Goal: Task Accomplishment & Management: Manage account settings

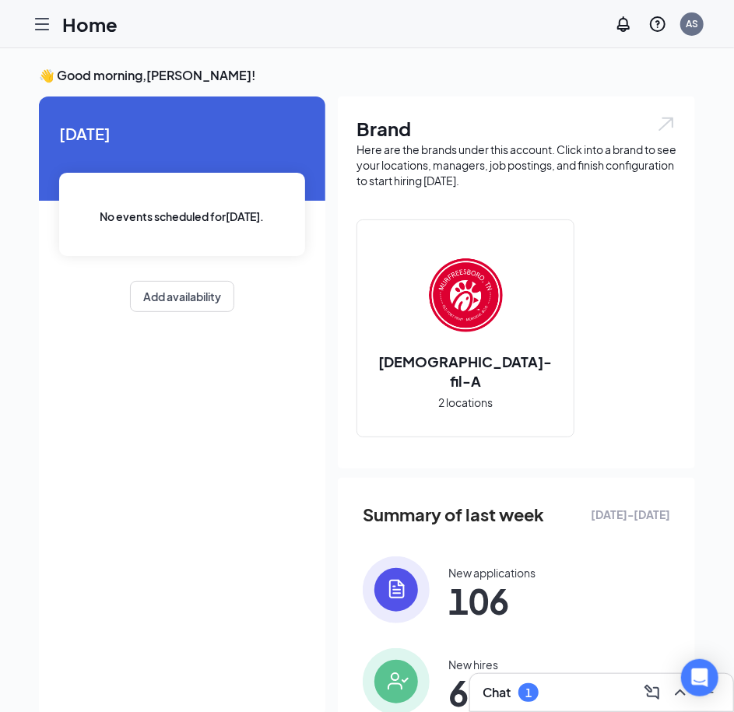
click at [41, 20] on icon "Hamburger" at bounding box center [42, 24] width 19 height 19
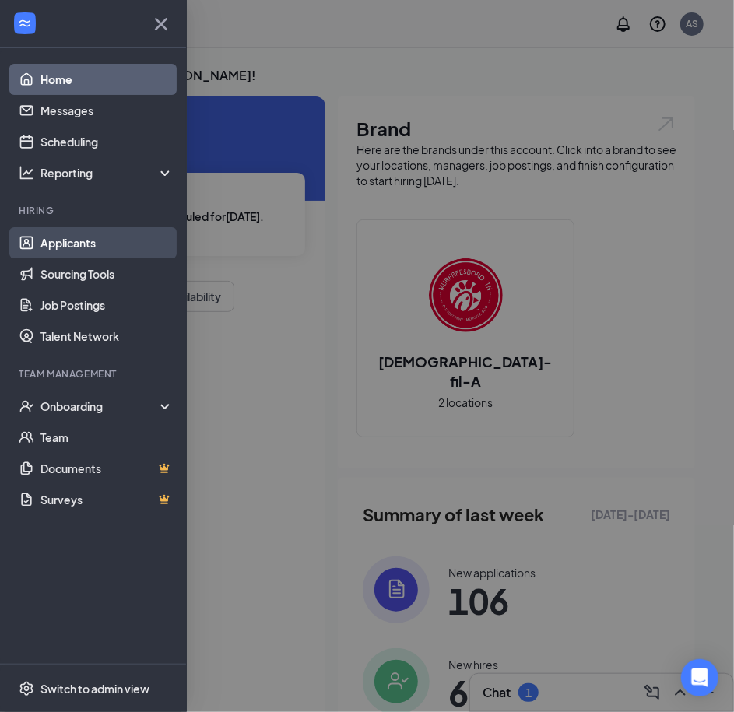
click at [61, 230] on link "Applicants" at bounding box center [106, 242] width 133 height 31
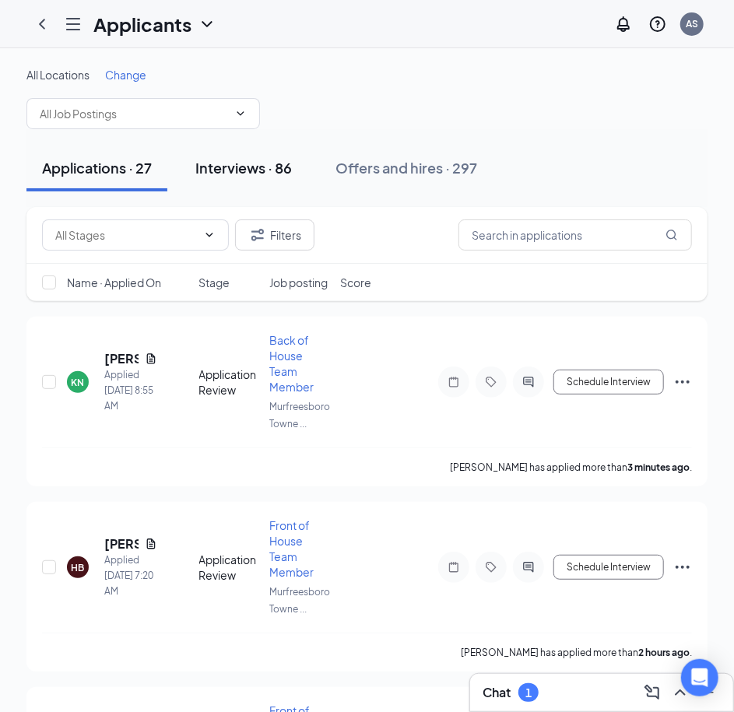
click at [242, 176] on div "Interviews · 86" at bounding box center [243, 167] width 97 height 19
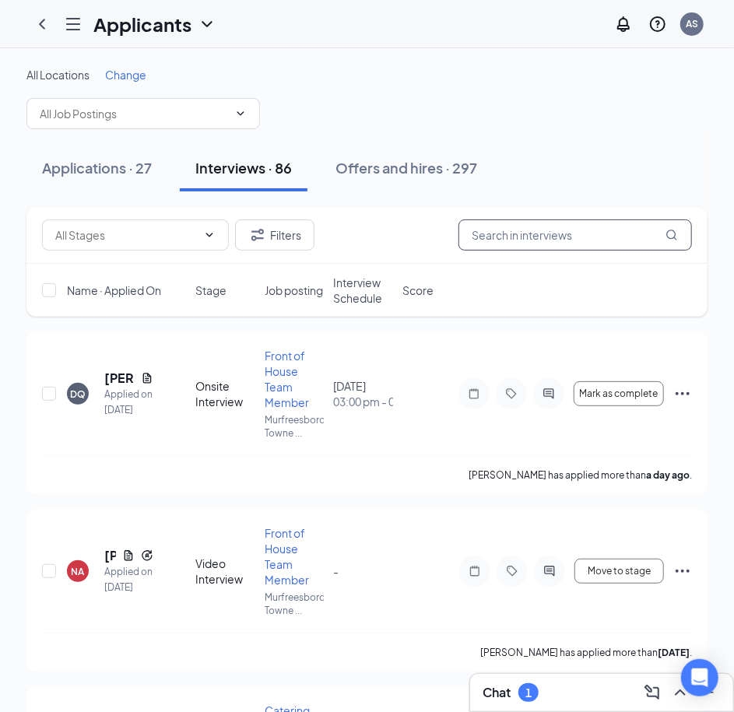
click at [524, 235] on input "text" at bounding box center [575, 235] width 234 height 31
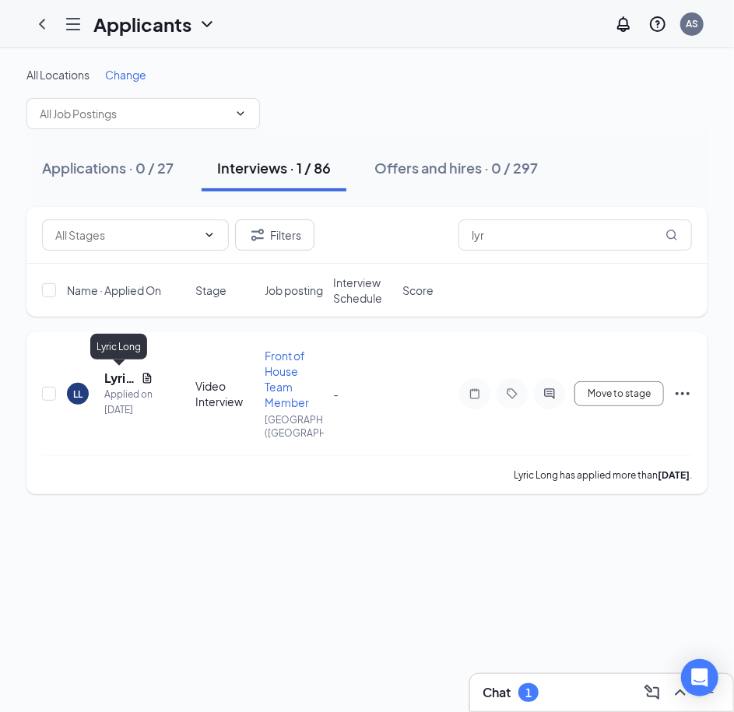
click at [110, 378] on h5 "Lyric Long" at bounding box center [119, 378] width 30 height 17
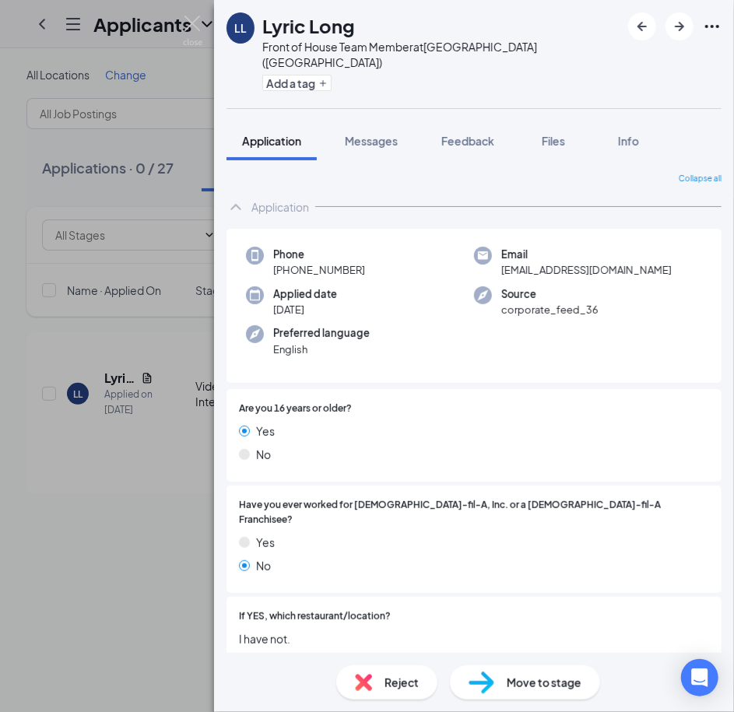
click at [498, 687] on div "Move to stage" at bounding box center [525, 683] width 150 height 34
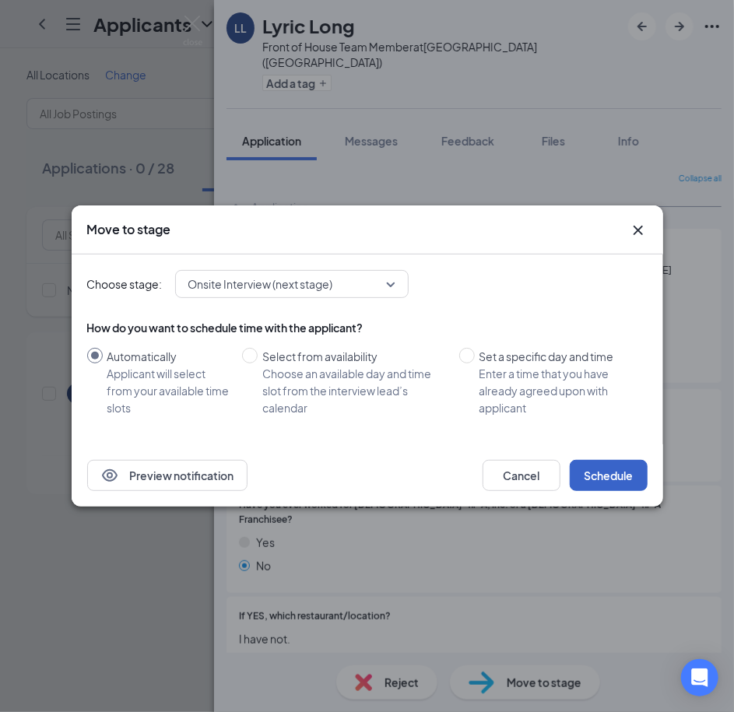
click at [601, 467] on button "Schedule" at bounding box center [609, 475] width 78 height 31
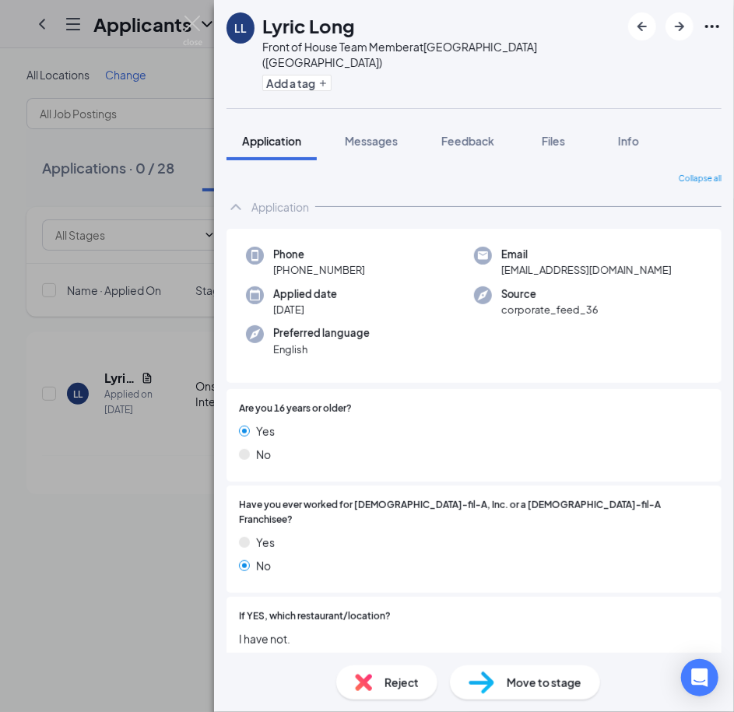
click at [146, 553] on div "LL Lyric Long Front of House Team Member at [GEOGRAPHIC_DATA] ([GEOGRAPHIC_DATA…" at bounding box center [367, 356] width 734 height 712
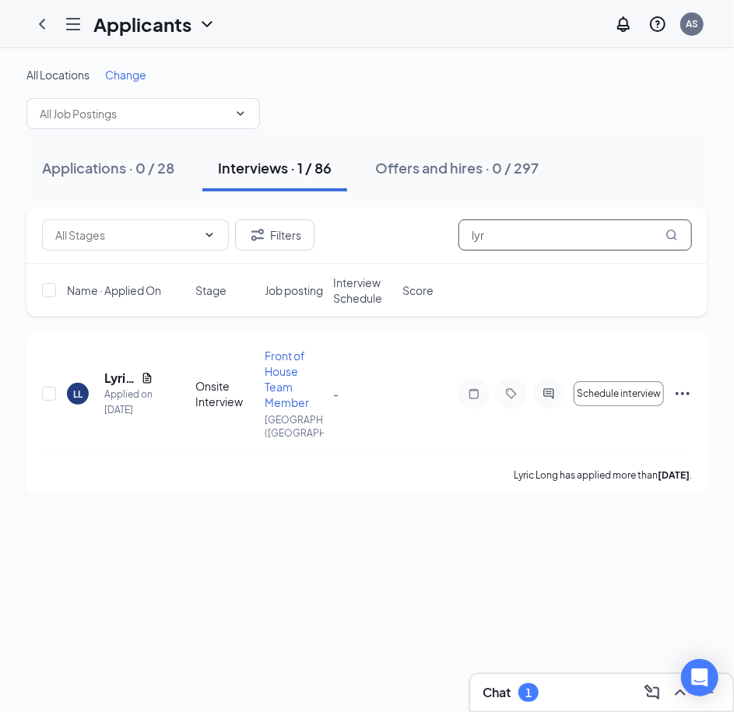
click at [542, 230] on input "lyr" at bounding box center [575, 235] width 234 height 31
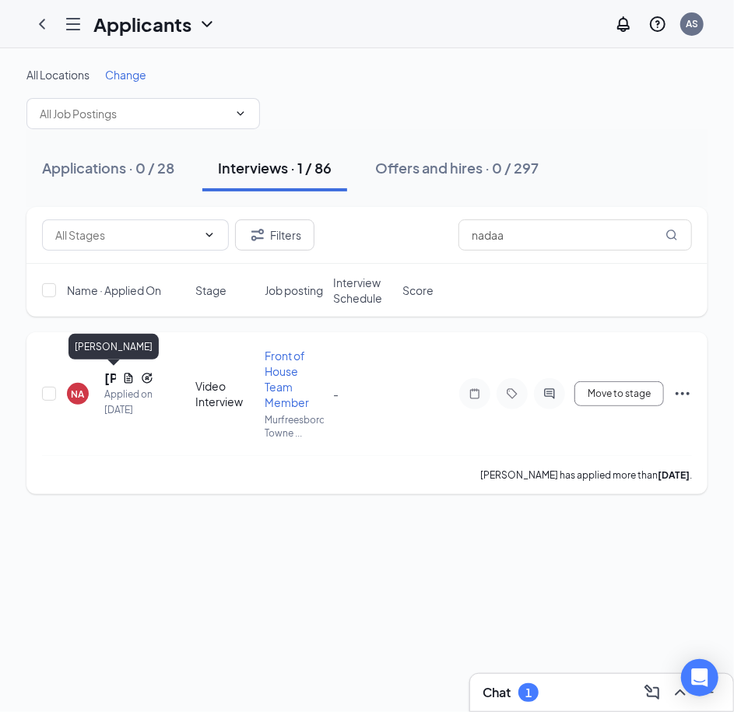
click at [112, 379] on h5 "[PERSON_NAME]" at bounding box center [110, 378] width 12 height 17
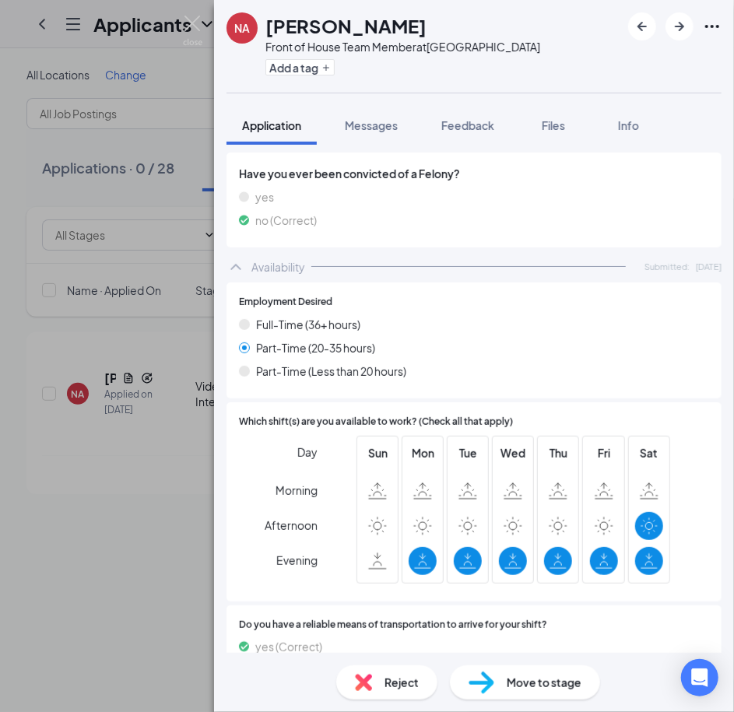
scroll to position [1273, 0]
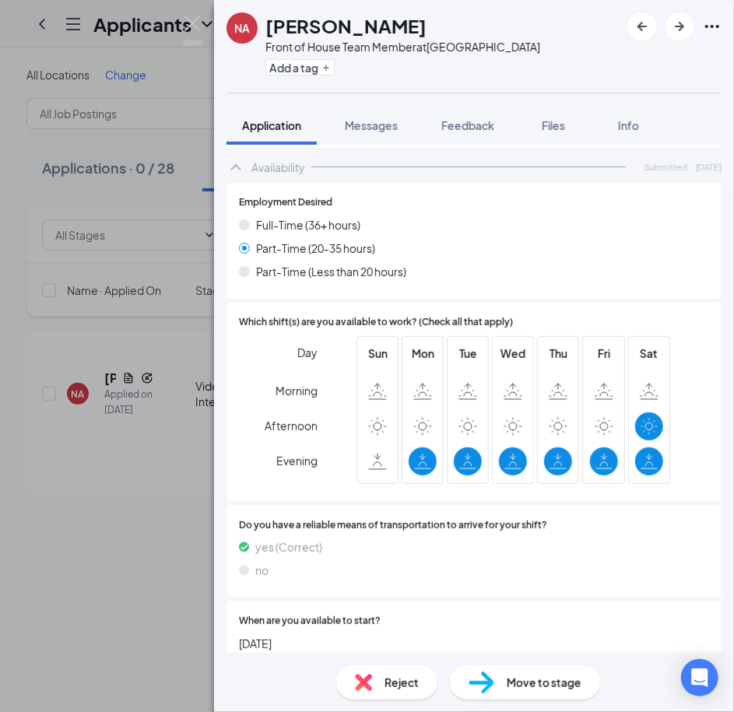
click at [507, 687] on span "Move to stage" at bounding box center [544, 682] width 75 height 17
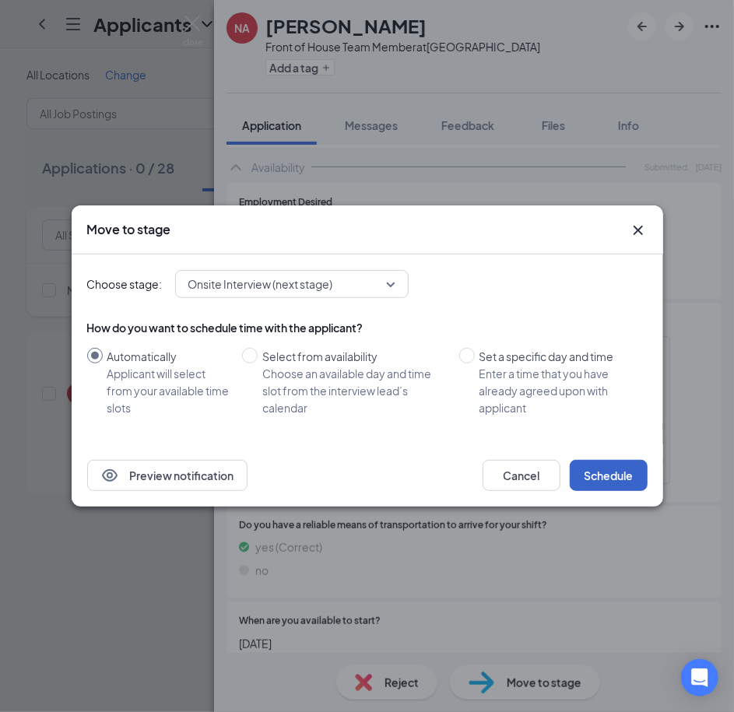
click at [630, 467] on button "Schedule" at bounding box center [609, 475] width 78 height 31
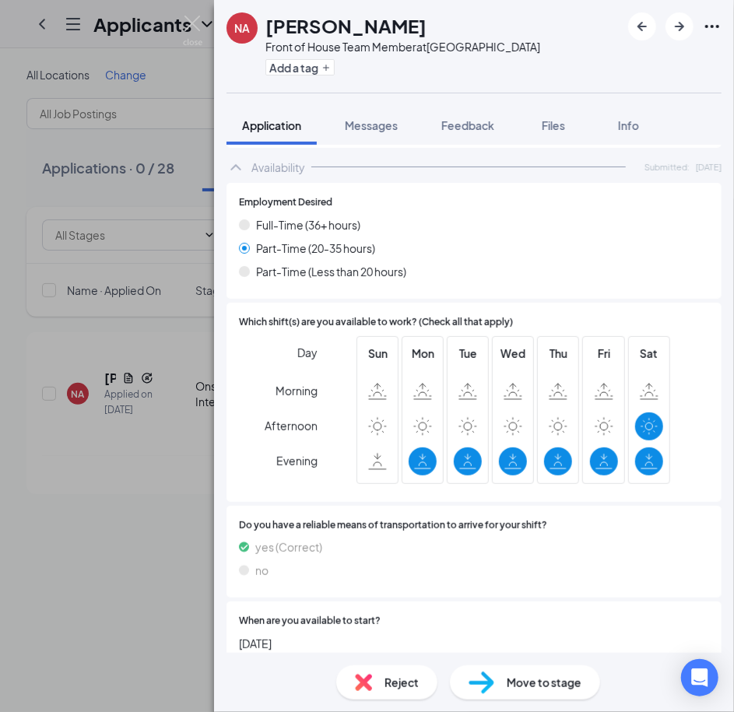
click at [135, 620] on div "NA [PERSON_NAME] Front of House Team Member at [GEOGRAPHIC_DATA] Add a tag Appl…" at bounding box center [367, 356] width 734 height 712
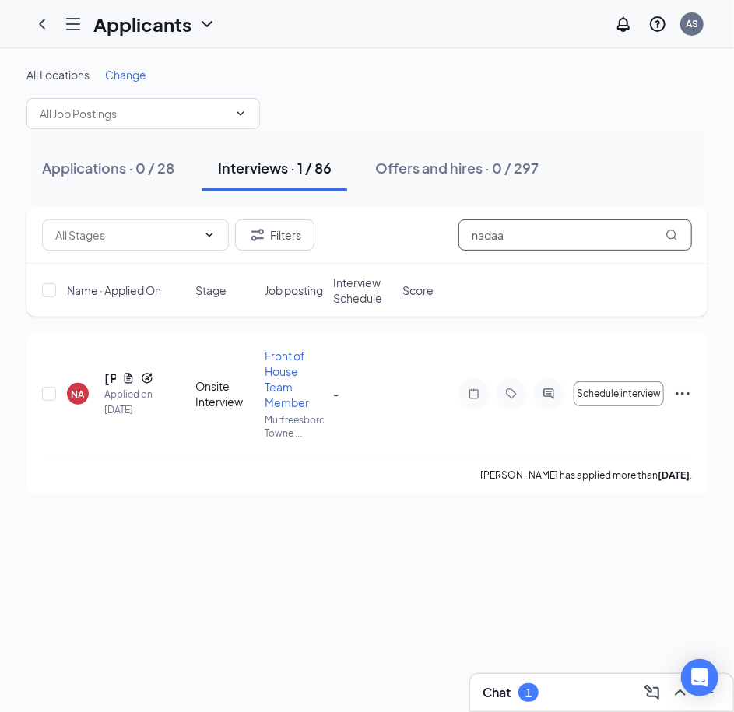
click at [526, 241] on input "nadaa" at bounding box center [575, 235] width 234 height 31
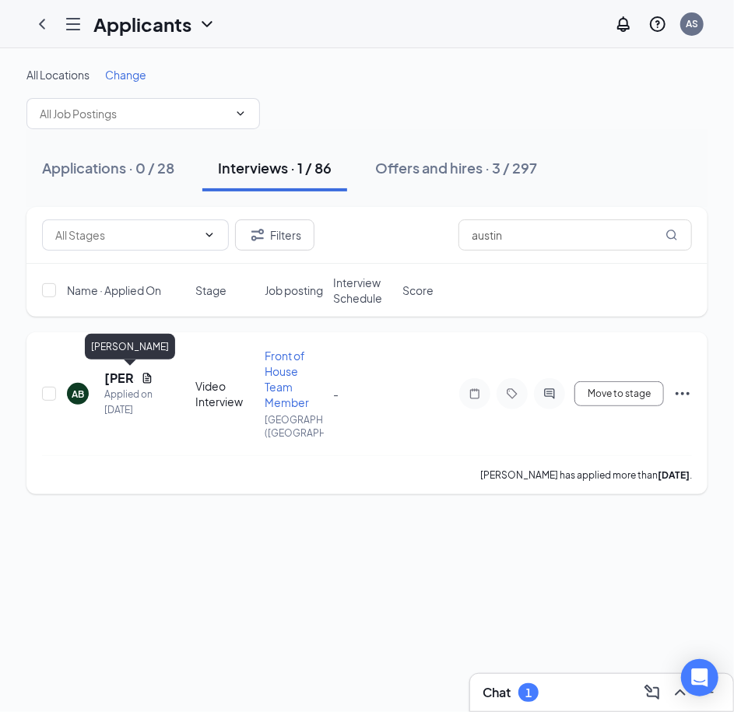
click at [113, 376] on h5 "[PERSON_NAME]" at bounding box center [119, 378] width 30 height 17
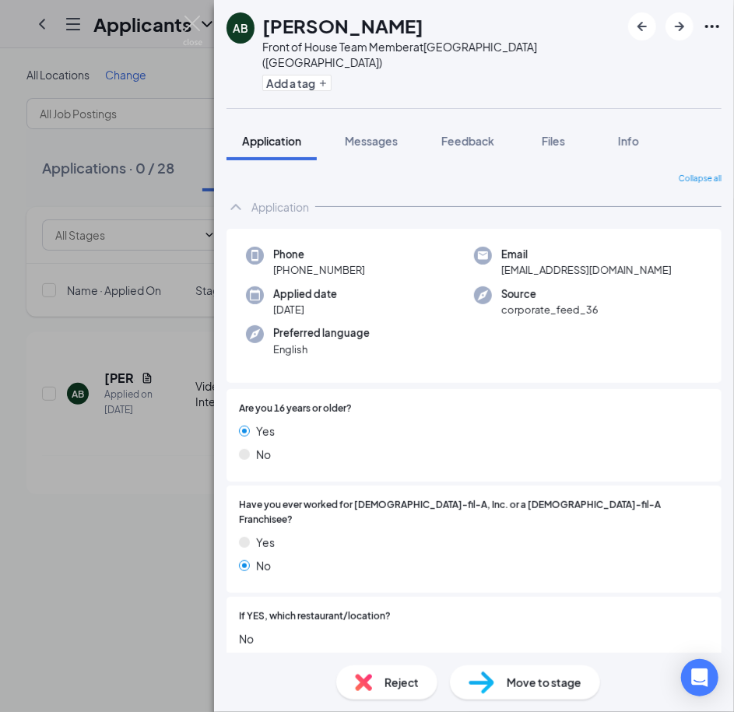
click at [486, 685] on img at bounding box center [482, 683] width 26 height 23
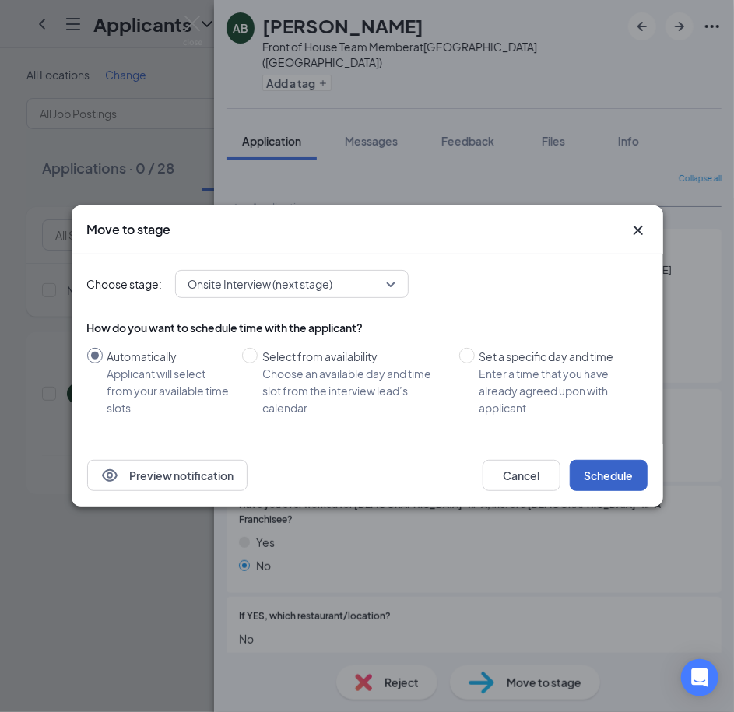
click at [604, 475] on button "Schedule" at bounding box center [609, 475] width 78 height 31
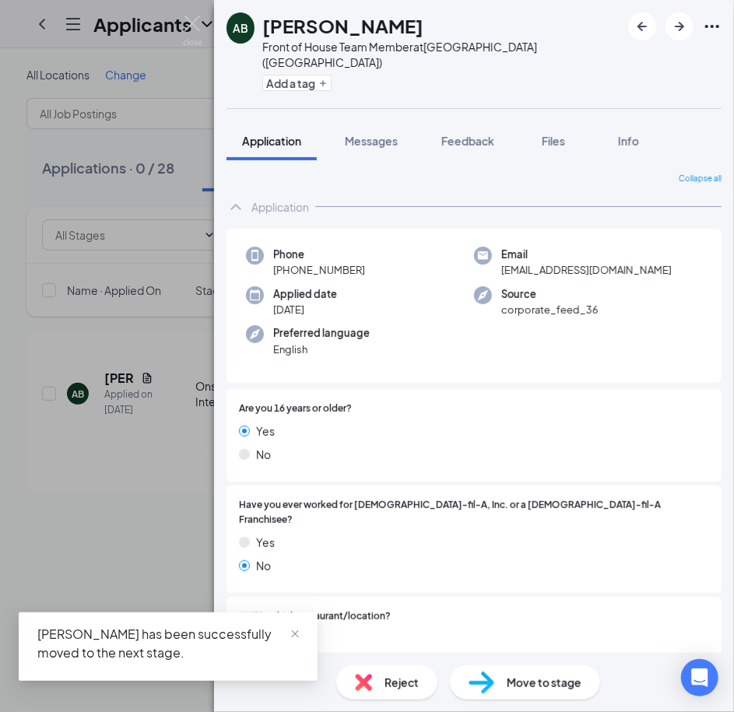
click at [183, 524] on div "AB [PERSON_NAME] Front of House Team Member at [GEOGRAPHIC_DATA] ([GEOGRAPHIC_D…" at bounding box center [367, 356] width 734 height 712
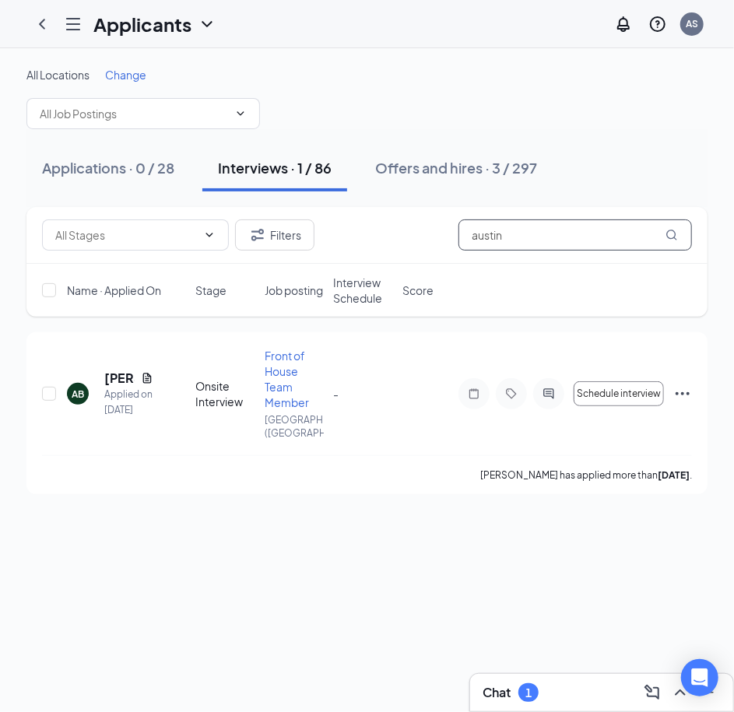
click at [521, 227] on input "austin" at bounding box center [575, 235] width 234 height 31
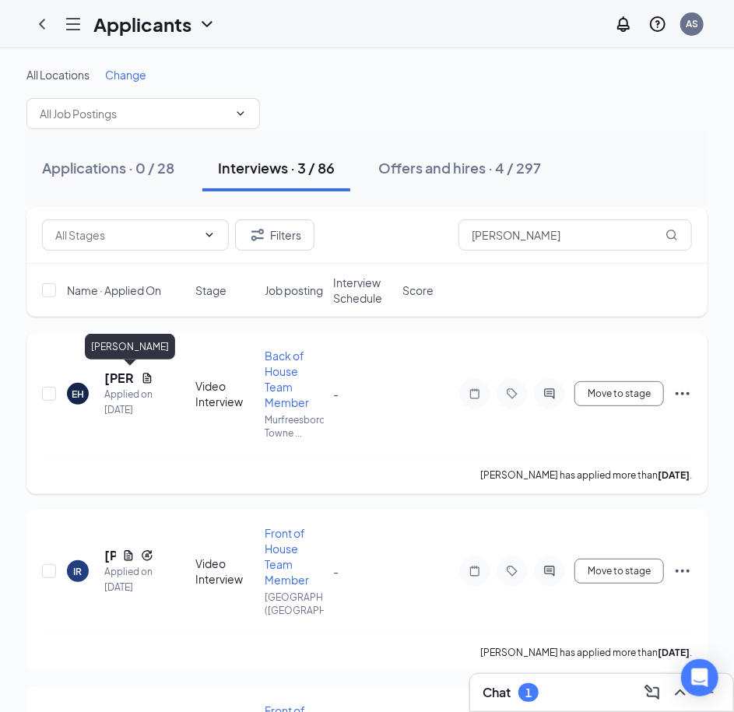
click at [114, 378] on h5 "[PERSON_NAME]" at bounding box center [119, 378] width 30 height 17
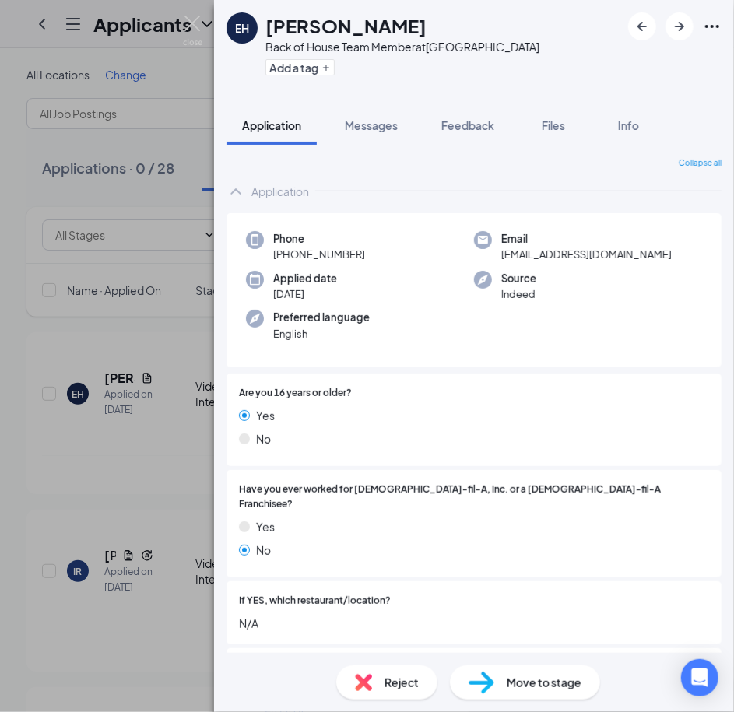
click at [501, 687] on div "Move to stage" at bounding box center [525, 683] width 150 height 34
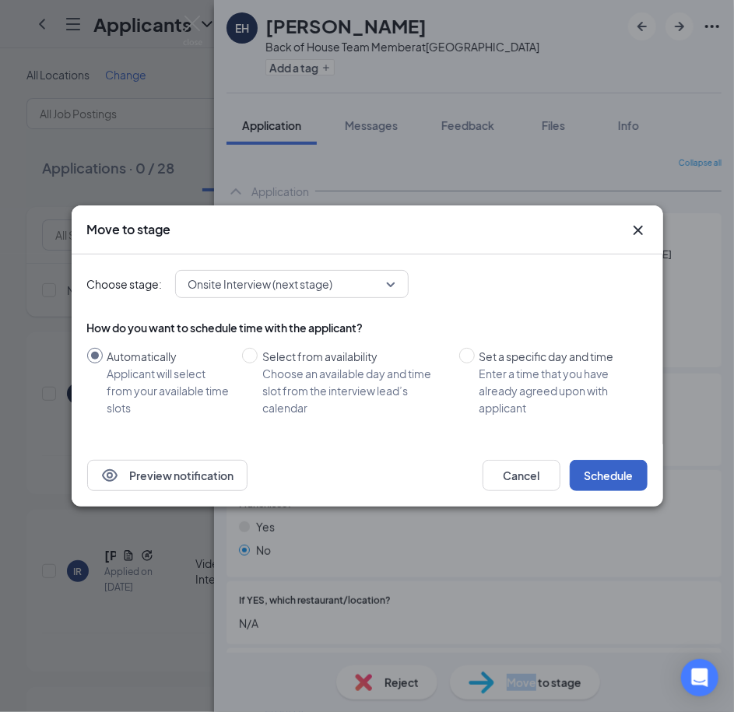
click at [610, 474] on button "Schedule" at bounding box center [609, 475] width 78 height 31
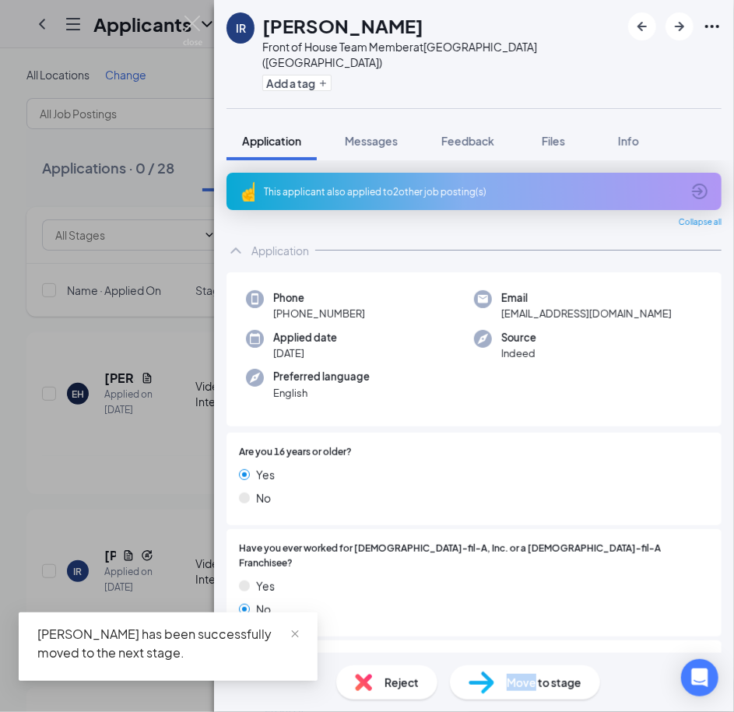
click at [159, 463] on div "IR [PERSON_NAME] Front of House Team Member at [GEOGRAPHIC_DATA] ([GEOGRAPHIC_D…" at bounding box center [367, 356] width 734 height 712
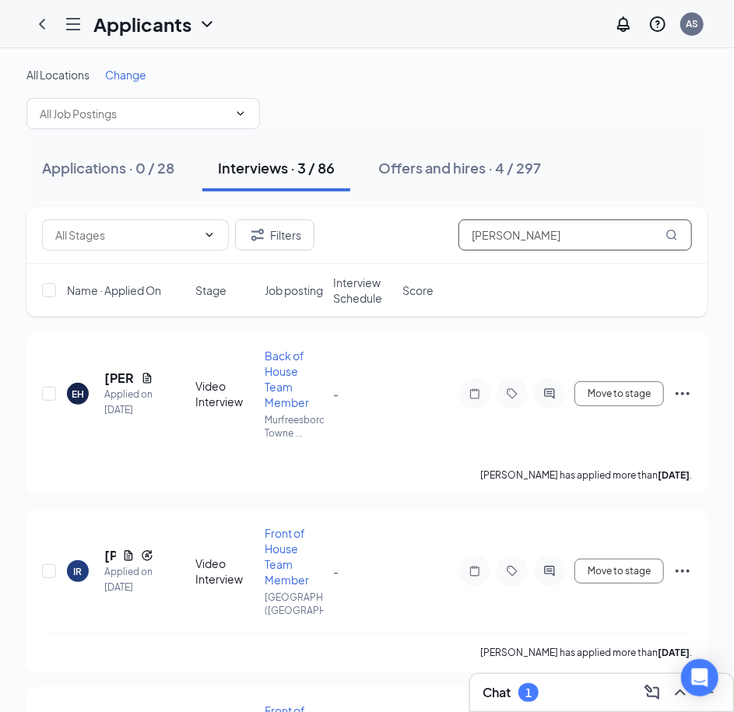
click at [532, 238] on input "[PERSON_NAME]" at bounding box center [575, 235] width 234 height 31
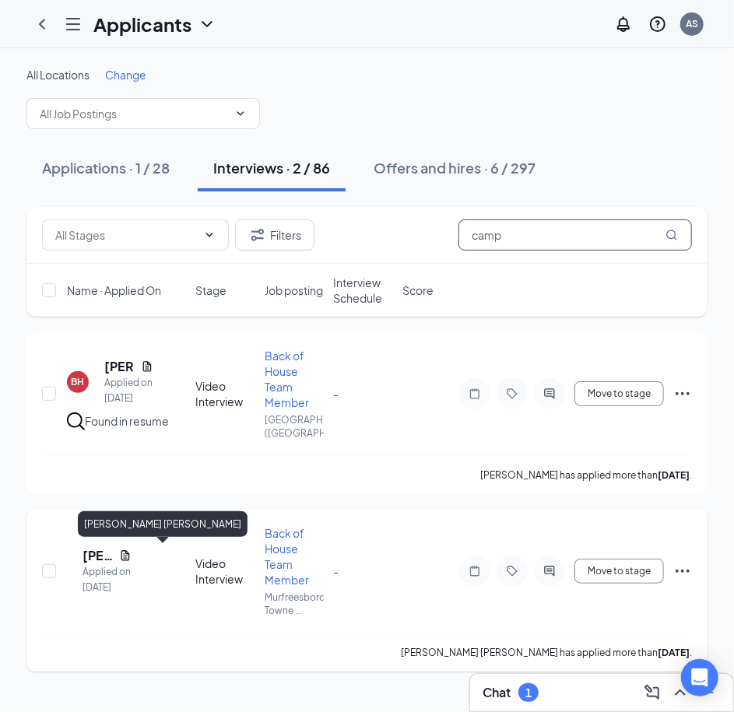
type input "camp"
click at [107, 552] on h5 "[PERSON_NAME] [PERSON_NAME]" at bounding box center [98, 555] width 30 height 17
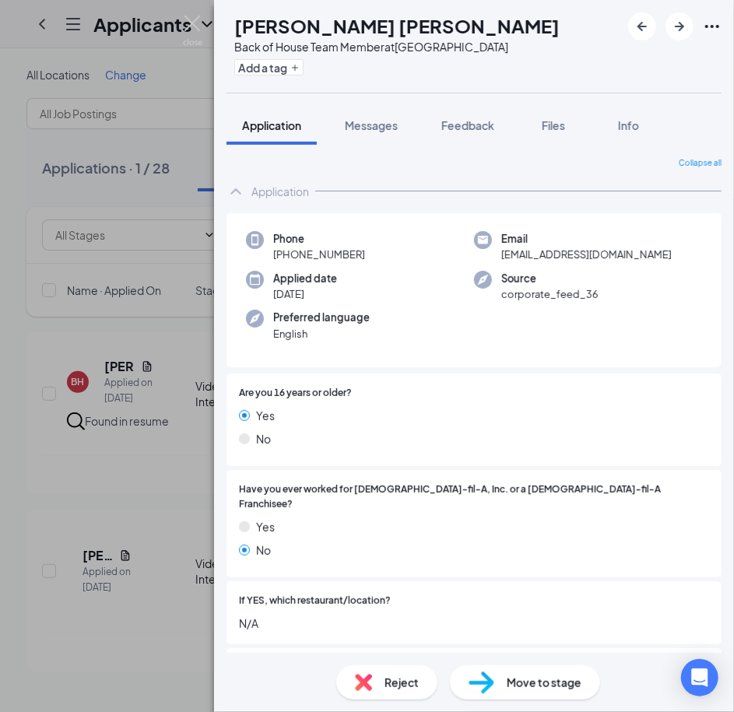
click at [512, 687] on span "Move to stage" at bounding box center [544, 682] width 75 height 17
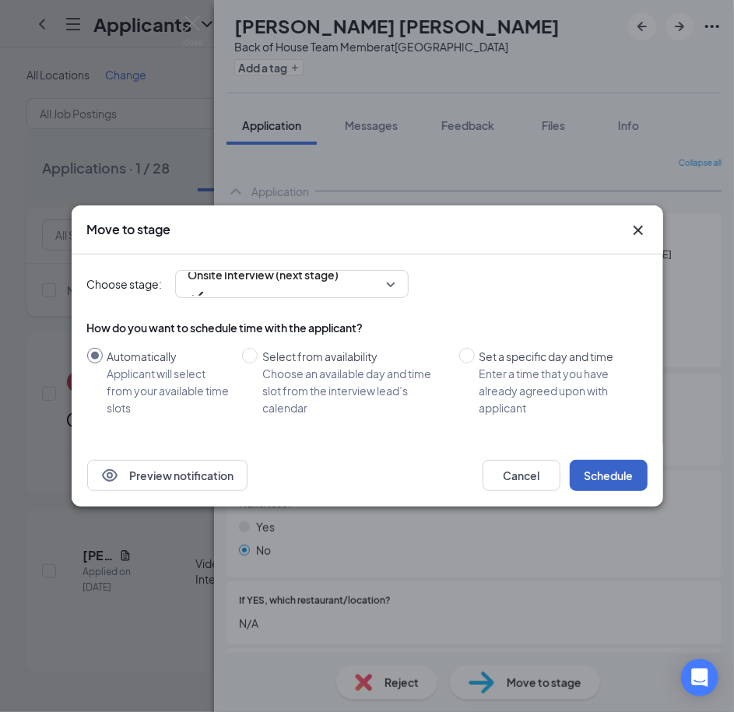
click at [602, 470] on button "Schedule" at bounding box center [609, 475] width 78 height 31
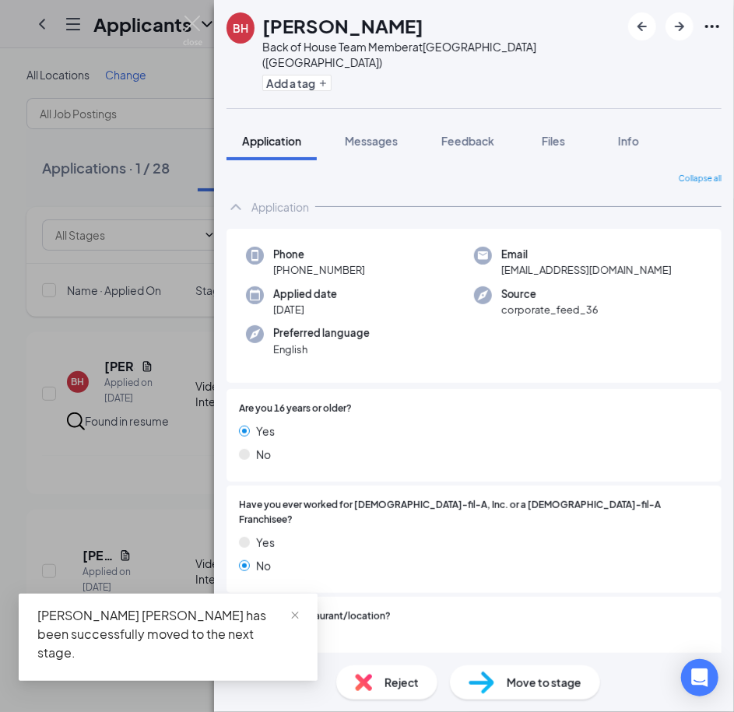
click at [143, 504] on div "[PERSON_NAME] Back of House Team Member at [GEOGRAPHIC_DATA] ([GEOGRAPHIC_DATA]…" at bounding box center [367, 356] width 734 height 712
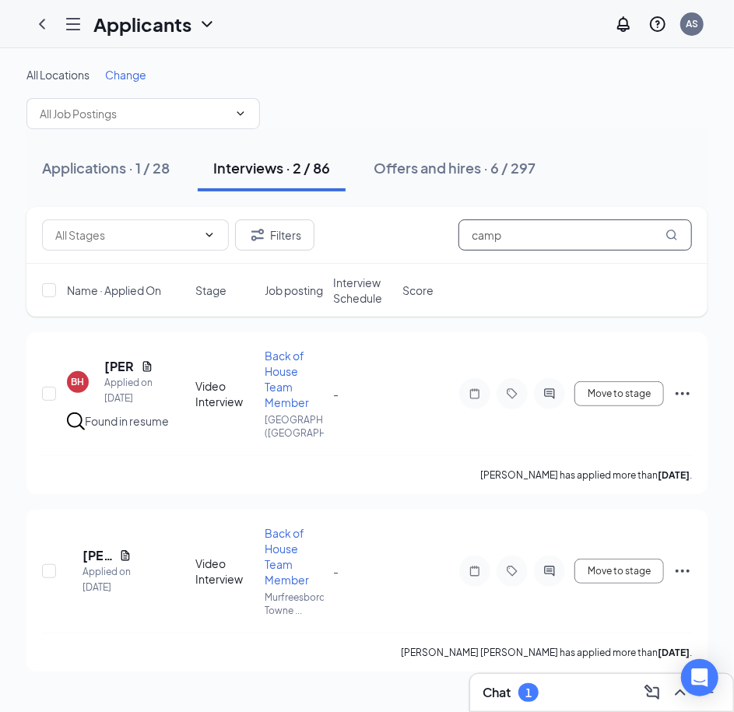
click at [516, 234] on input "camp" at bounding box center [575, 235] width 234 height 31
click at [95, 170] on div "Applications · 1 / 28" at bounding box center [106, 167] width 128 height 19
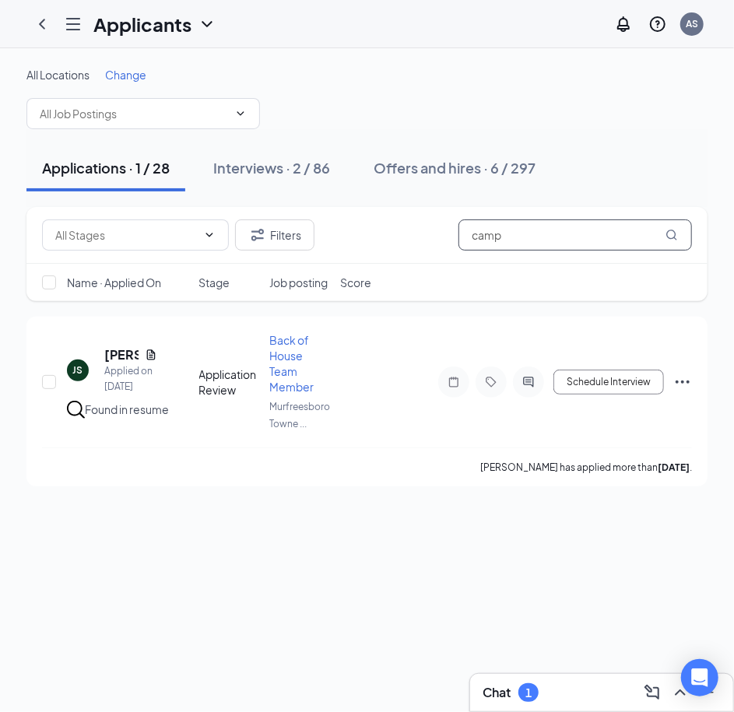
click at [497, 234] on input "camp" at bounding box center [575, 235] width 234 height 31
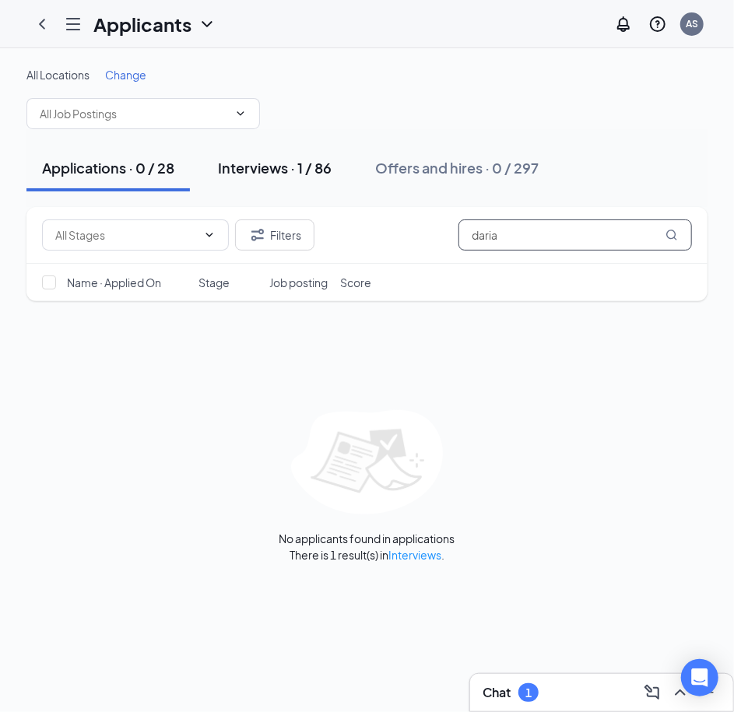
type input "daria"
click at [293, 169] on div "Interviews · 1 / 86" at bounding box center [275, 167] width 114 height 19
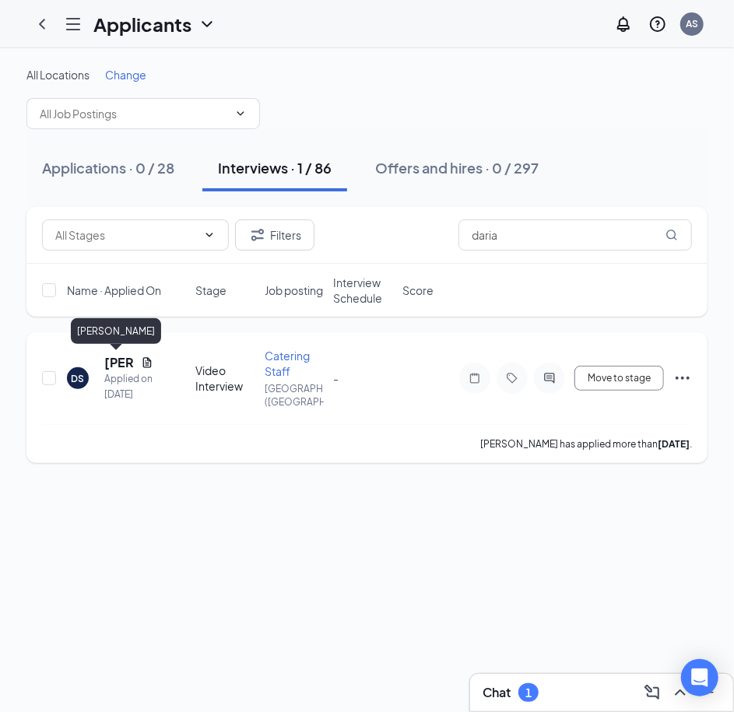
click at [116, 358] on h5 "[PERSON_NAME]" at bounding box center [119, 362] width 30 height 17
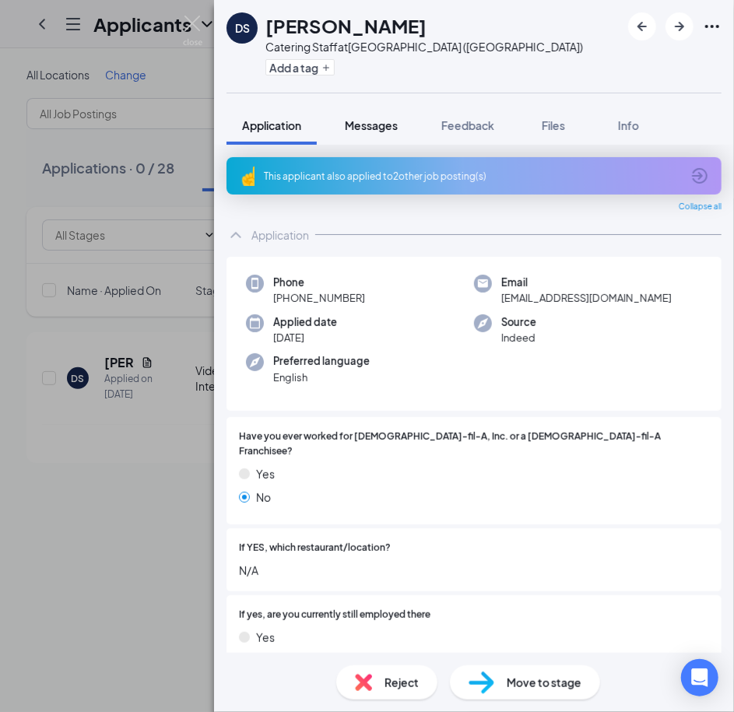
click at [386, 132] on button "Messages" at bounding box center [371, 125] width 84 height 39
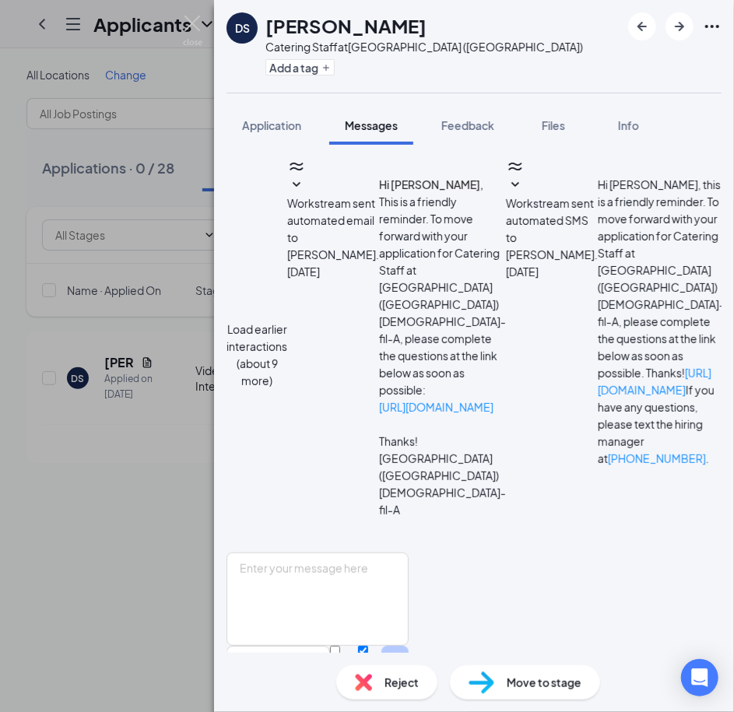
scroll to position [314, 0]
click at [286, 134] on button "Application" at bounding box center [272, 125] width 90 height 39
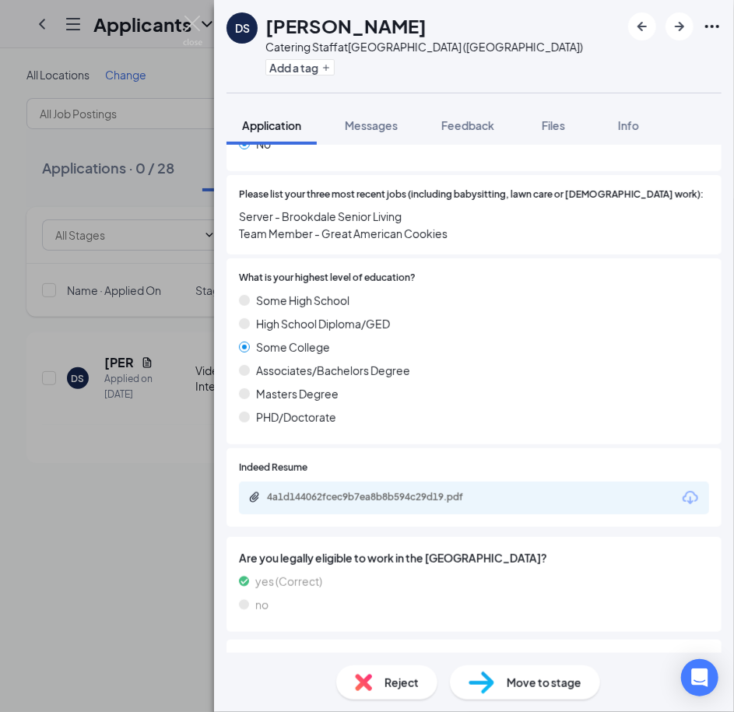
scroll to position [564, 0]
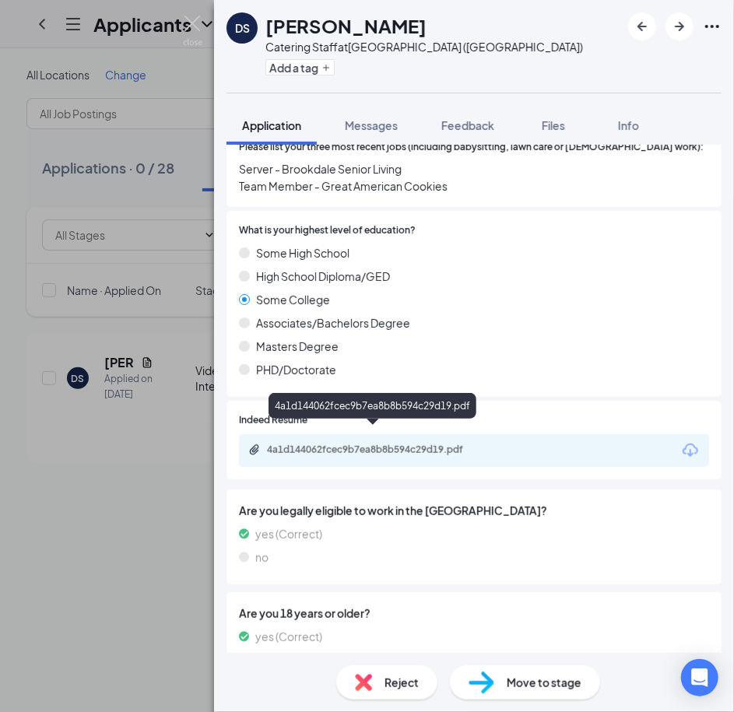
click at [310, 444] on div "4a1d144062fcec9b7ea8b8b594c29d19.pdf" at bounding box center [376, 450] width 218 height 12
click at [516, 684] on span "Move to stage" at bounding box center [544, 682] width 75 height 17
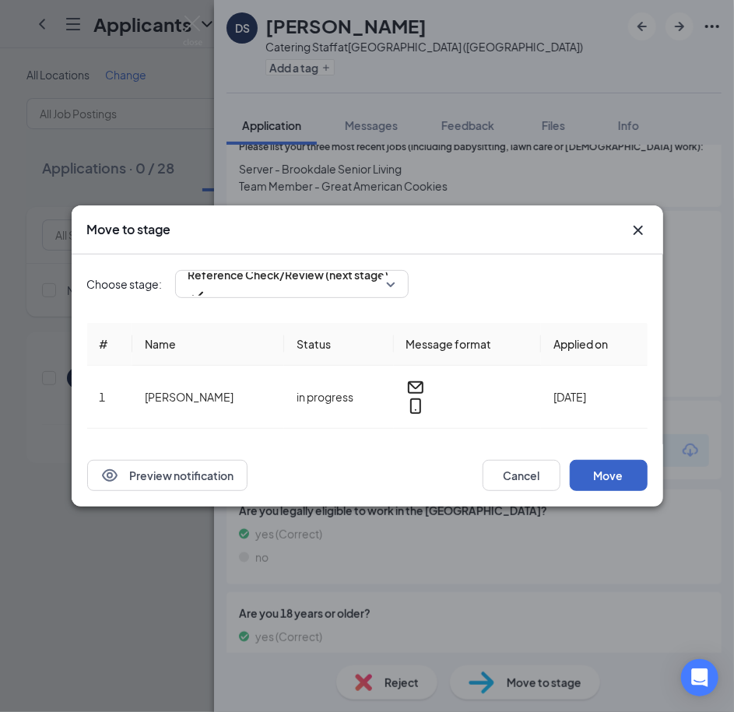
click at [613, 465] on button "Move" at bounding box center [609, 475] width 78 height 31
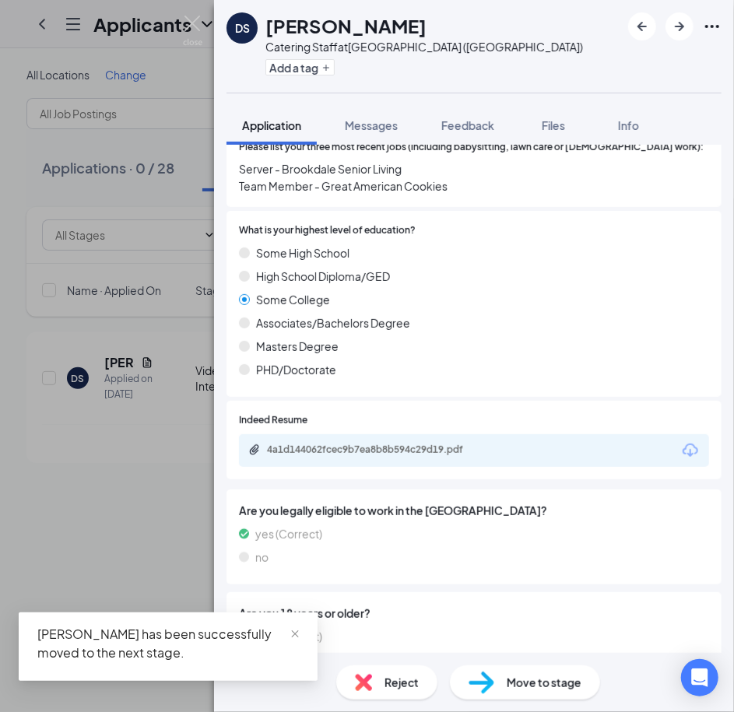
click at [520, 682] on span "Move to stage" at bounding box center [544, 682] width 75 height 17
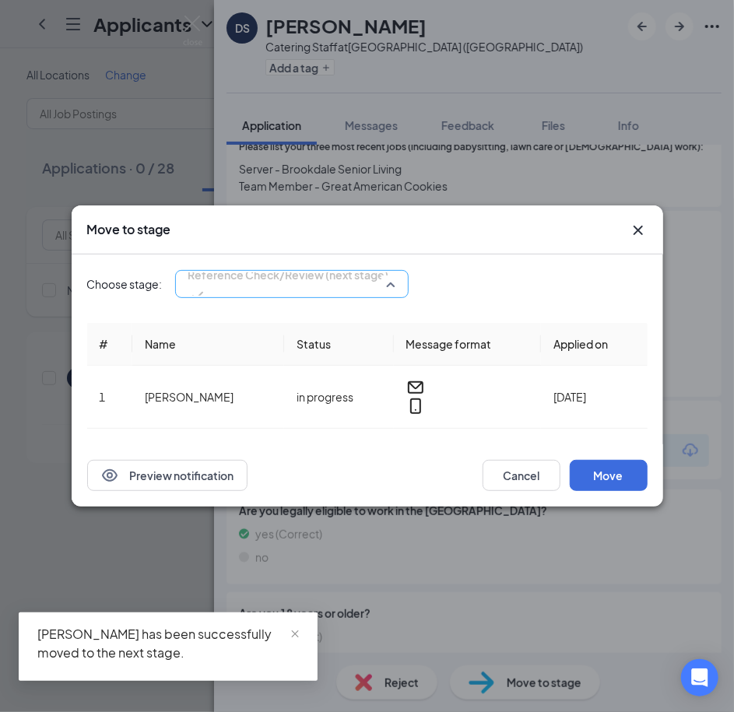
scroll to position [17, 0]
click at [244, 293] on div "Reference Check/Review (next stage) 3717188 3717189 Application Availability Ap…" at bounding box center [292, 284] width 234 height 28
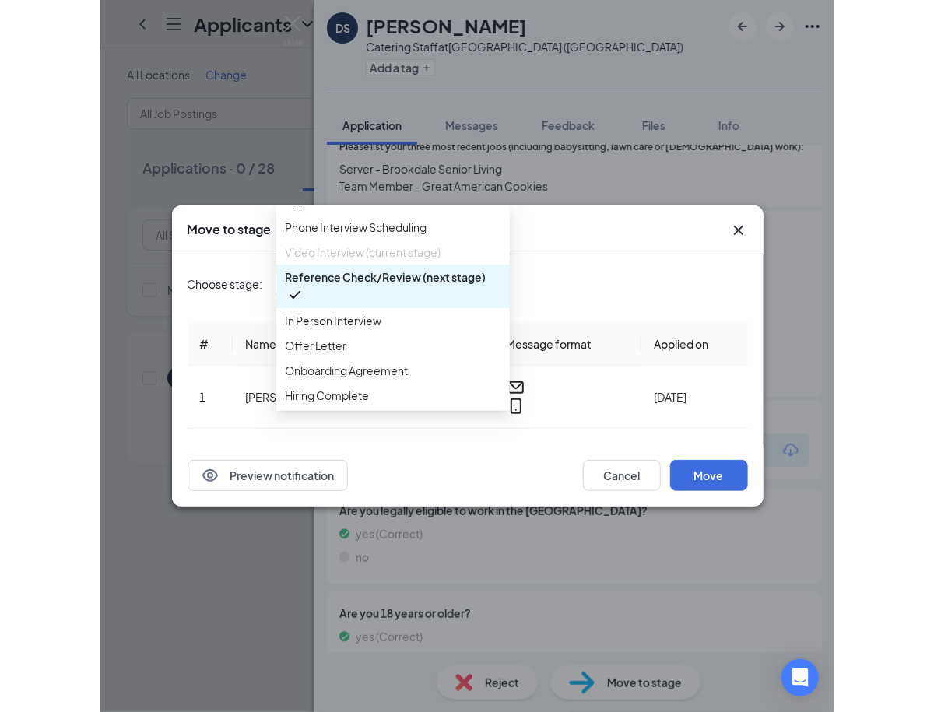
scroll to position [76, 0]
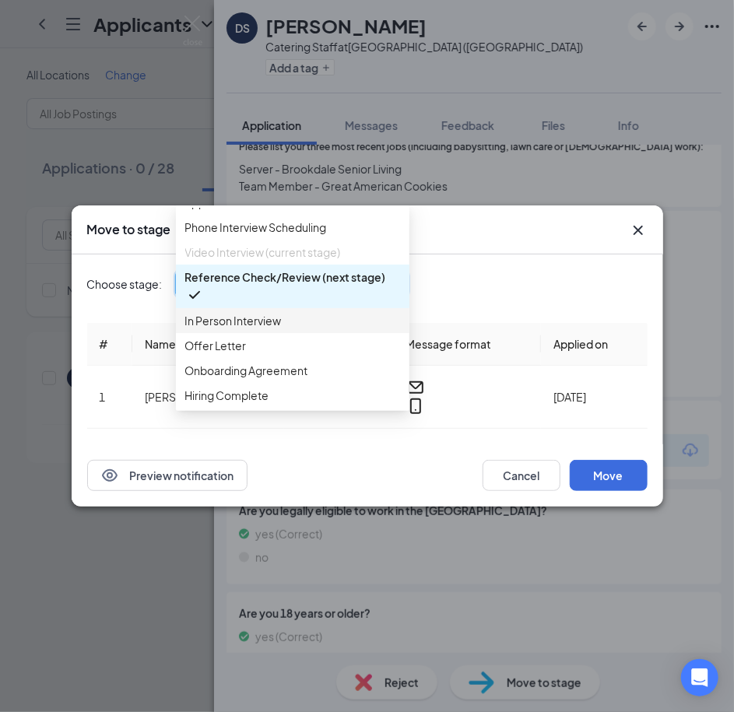
click at [255, 329] on span "In Person Interview" at bounding box center [233, 320] width 97 height 17
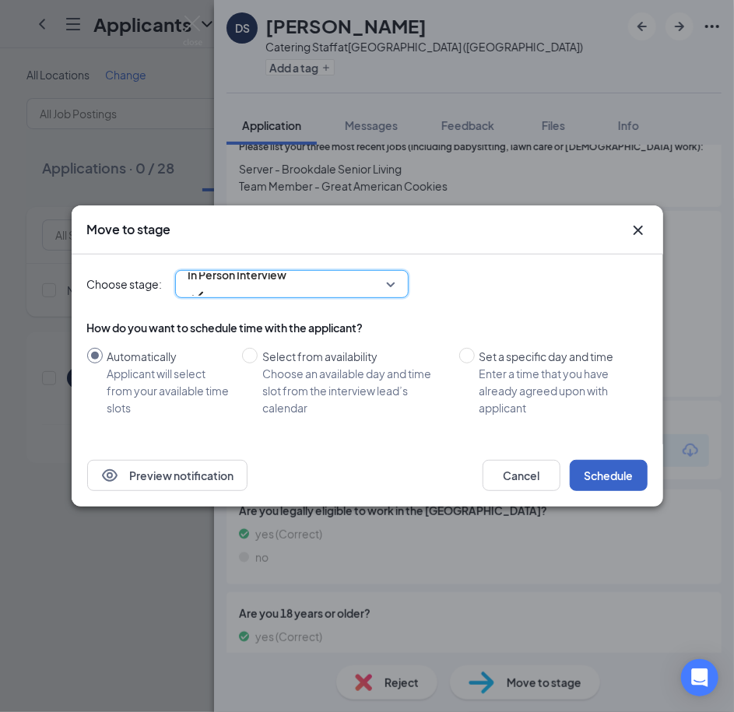
click at [622, 489] on button "Schedule" at bounding box center [609, 475] width 78 height 31
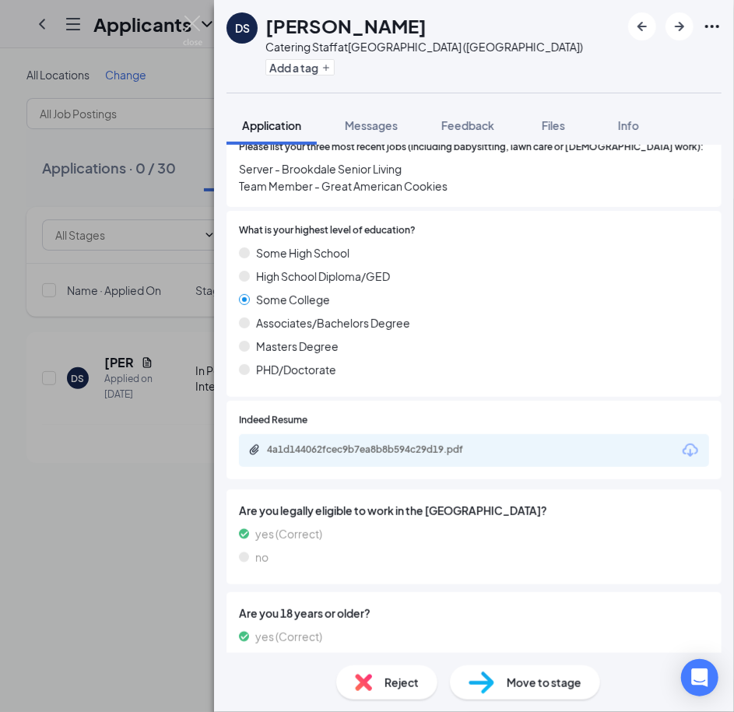
click at [81, 605] on div "DS [PERSON_NAME] Catering Staff at [GEOGRAPHIC_DATA] ([GEOGRAPHIC_DATA]) Add a …" at bounding box center [367, 356] width 734 height 712
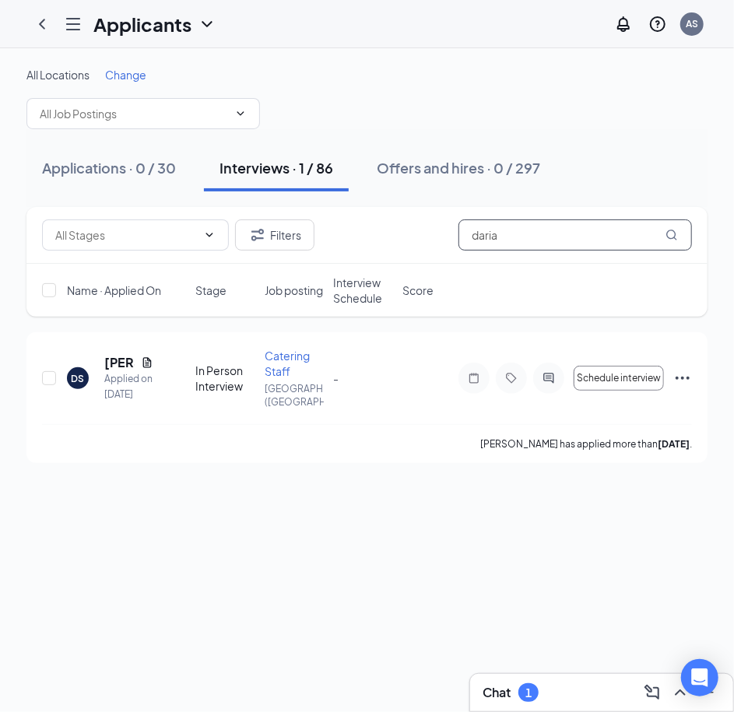
click at [547, 230] on input "daria" at bounding box center [575, 235] width 234 height 31
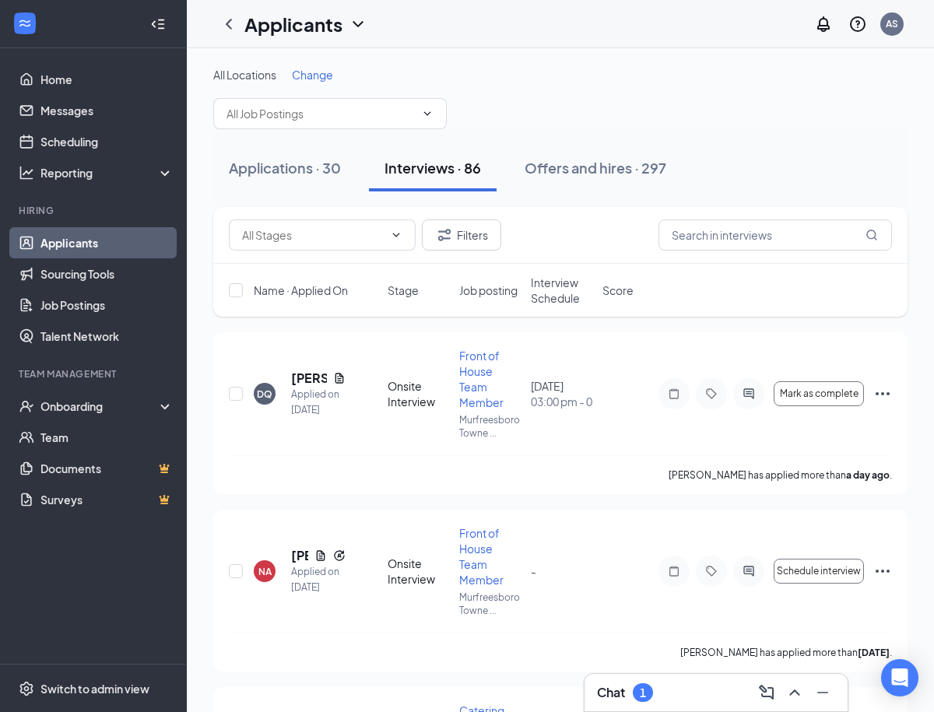
click at [163, 19] on icon "Collapse" at bounding box center [158, 24] width 16 height 16
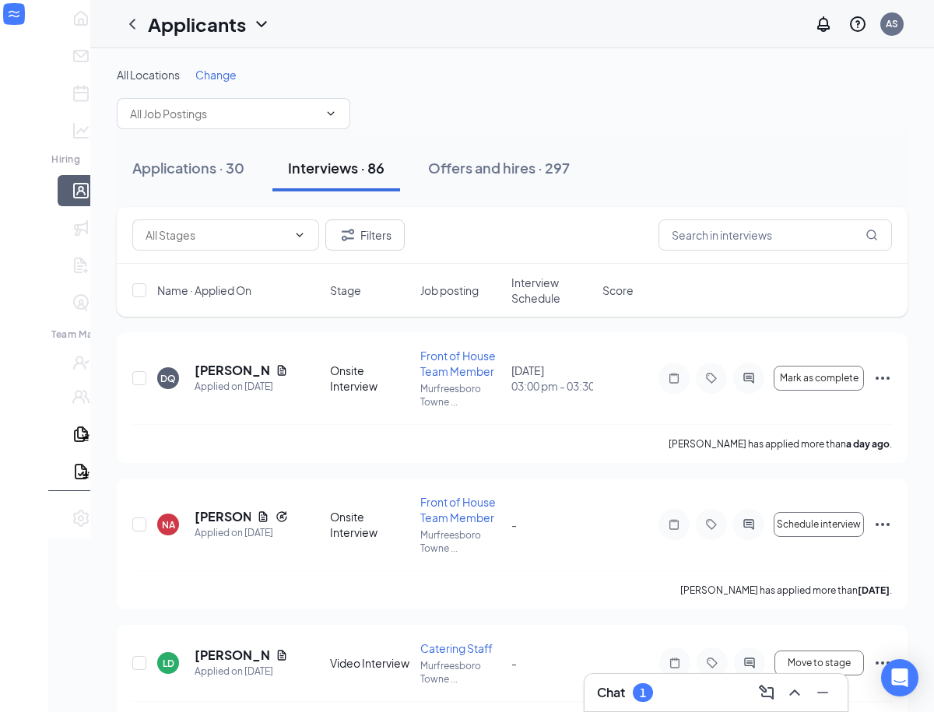
click at [527, 290] on span "Interview Schedule" at bounding box center [552, 290] width 82 height 31
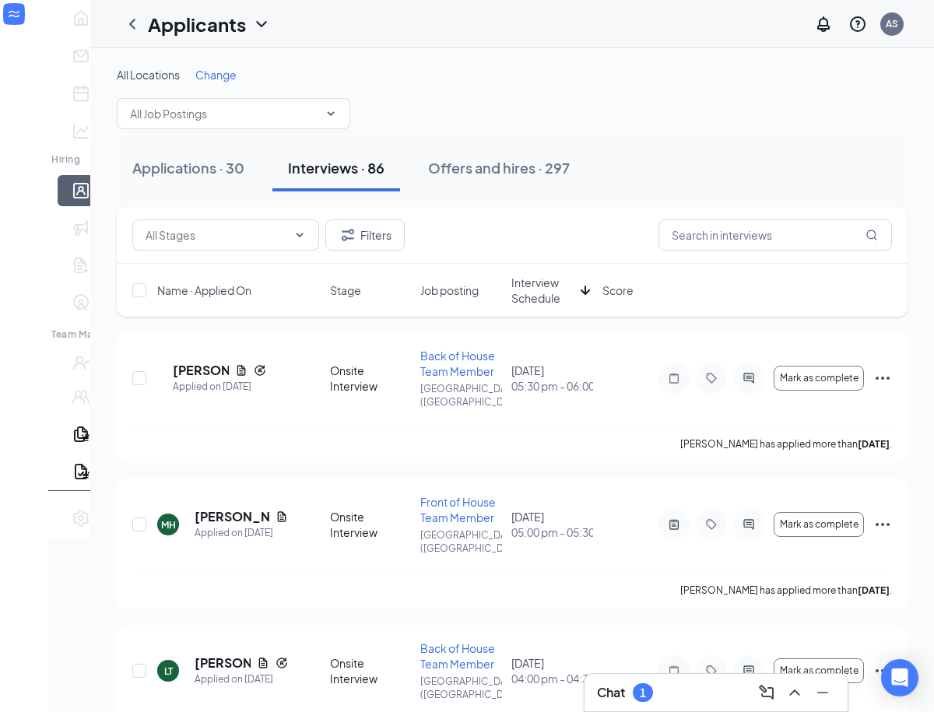
click at [527, 290] on span "Interview Schedule" at bounding box center [542, 290] width 63 height 31
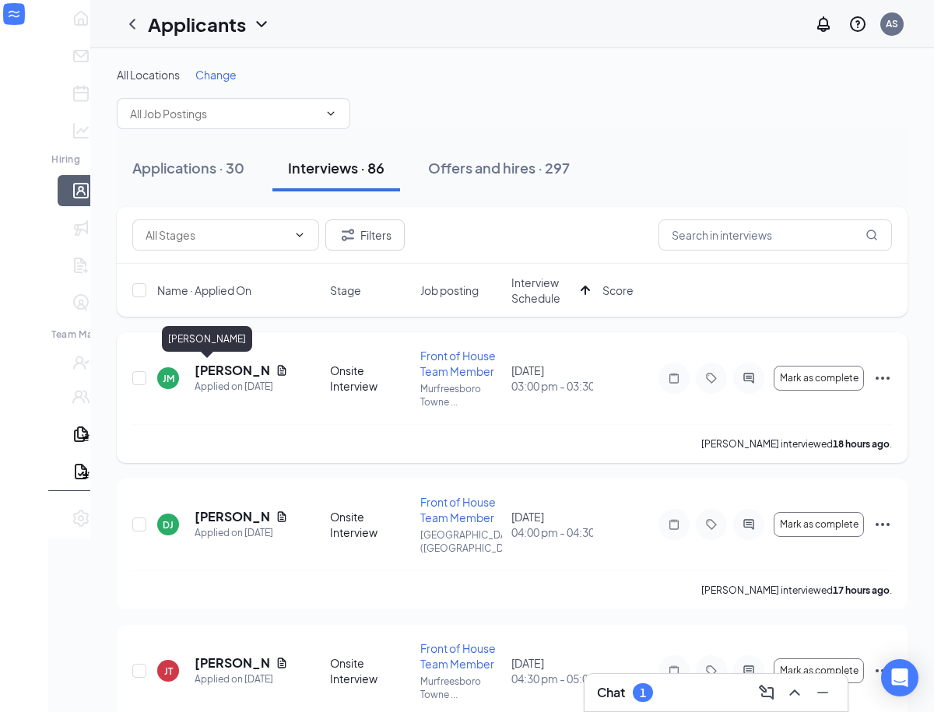
click at [195, 364] on h5 "[PERSON_NAME]" at bounding box center [232, 370] width 75 height 17
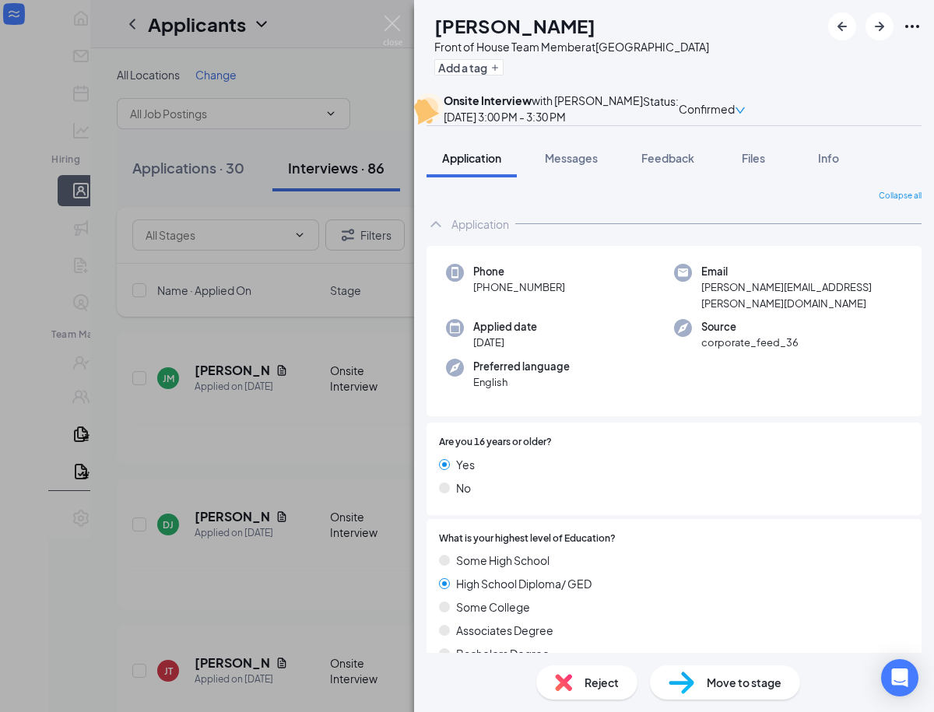
click at [585, 676] on span "Reject" at bounding box center [602, 682] width 34 height 17
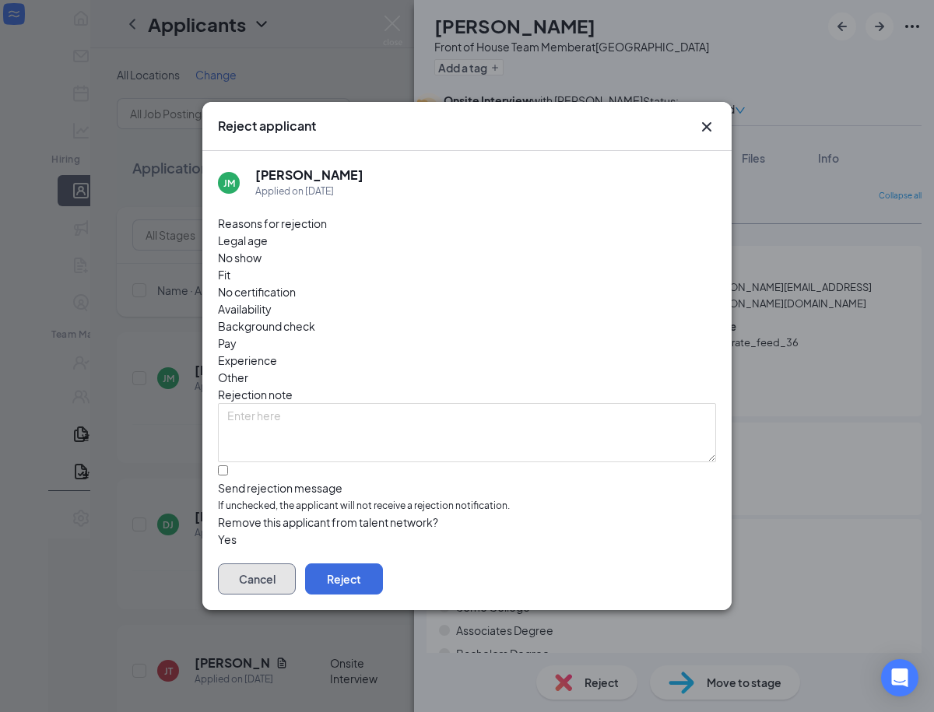
click at [296, 564] on button "Cancel" at bounding box center [257, 579] width 78 height 31
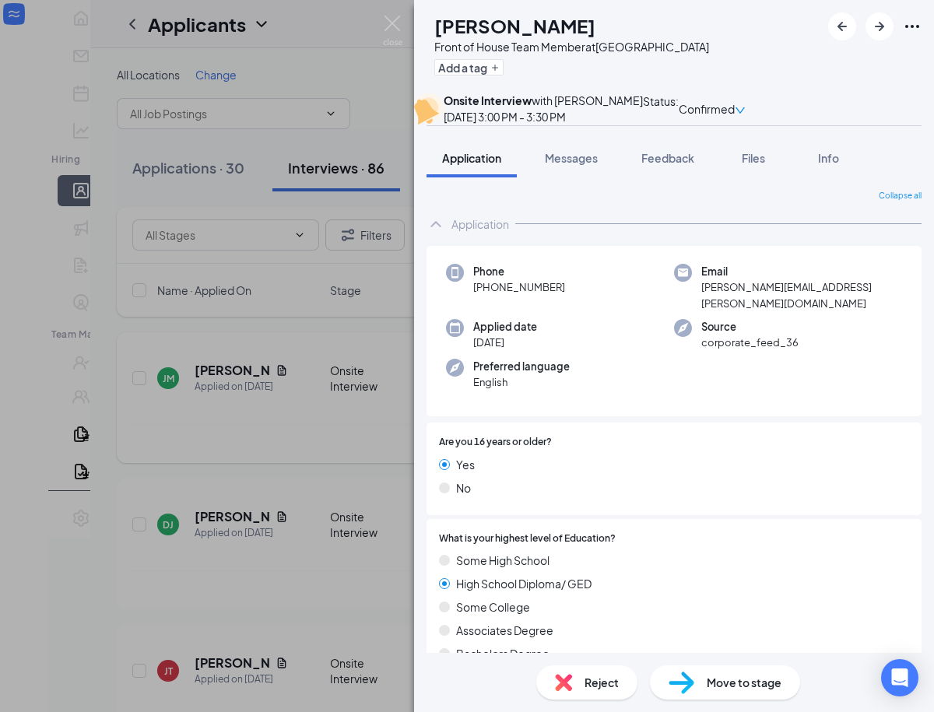
click at [306, 438] on div "[PERSON_NAME] Front of House Team Member at [GEOGRAPHIC_DATA] Add a tag Onsite …" at bounding box center [467, 356] width 934 height 712
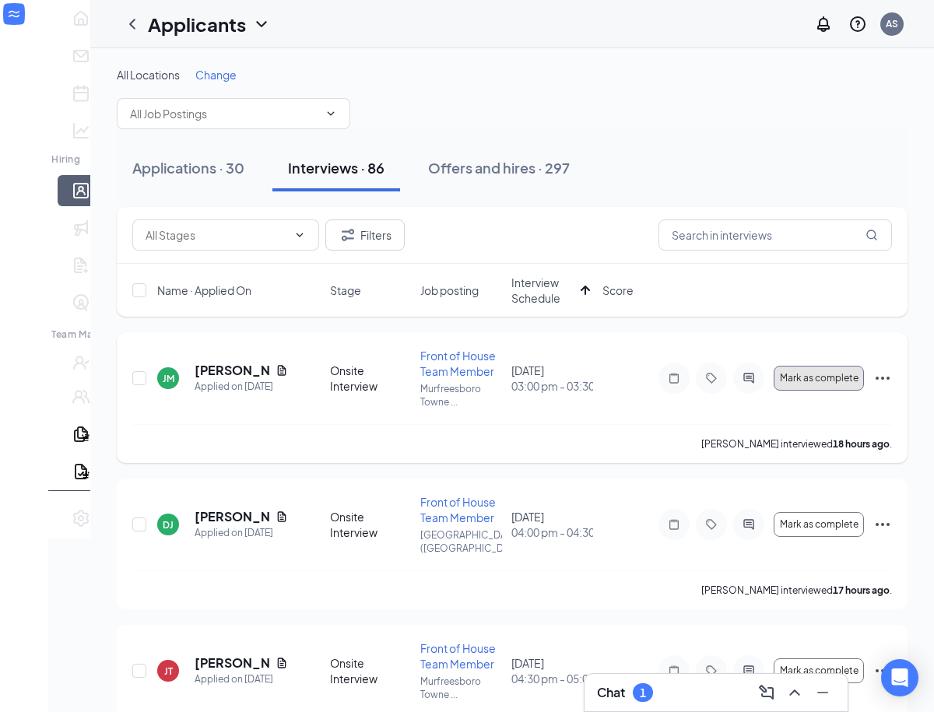
click at [733, 367] on button "Mark as complete" at bounding box center [819, 378] width 90 height 25
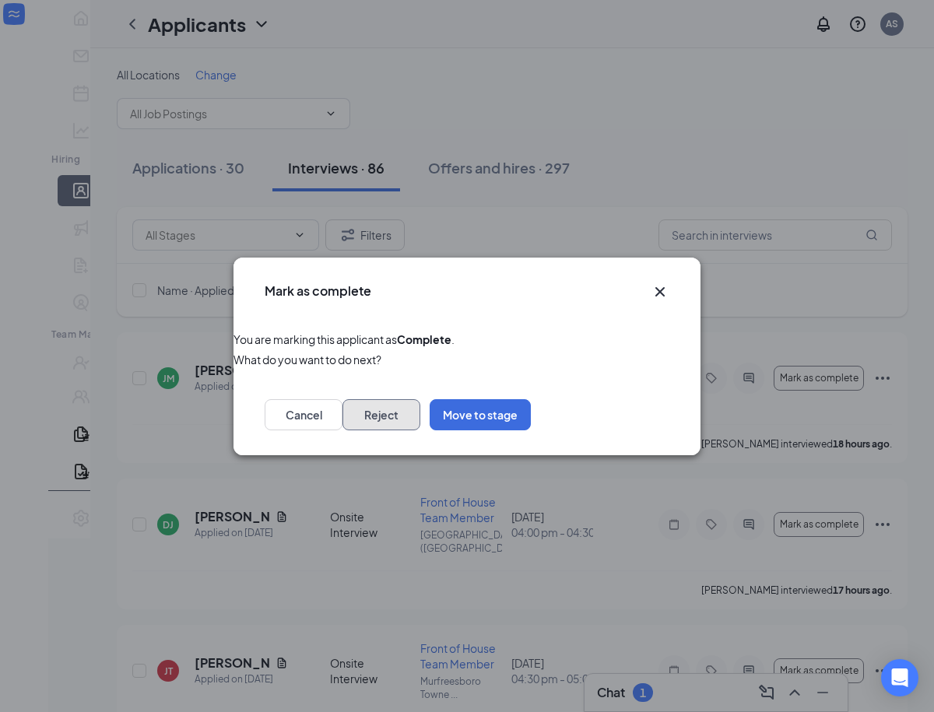
click at [420, 410] on button "Reject" at bounding box center [382, 414] width 78 height 31
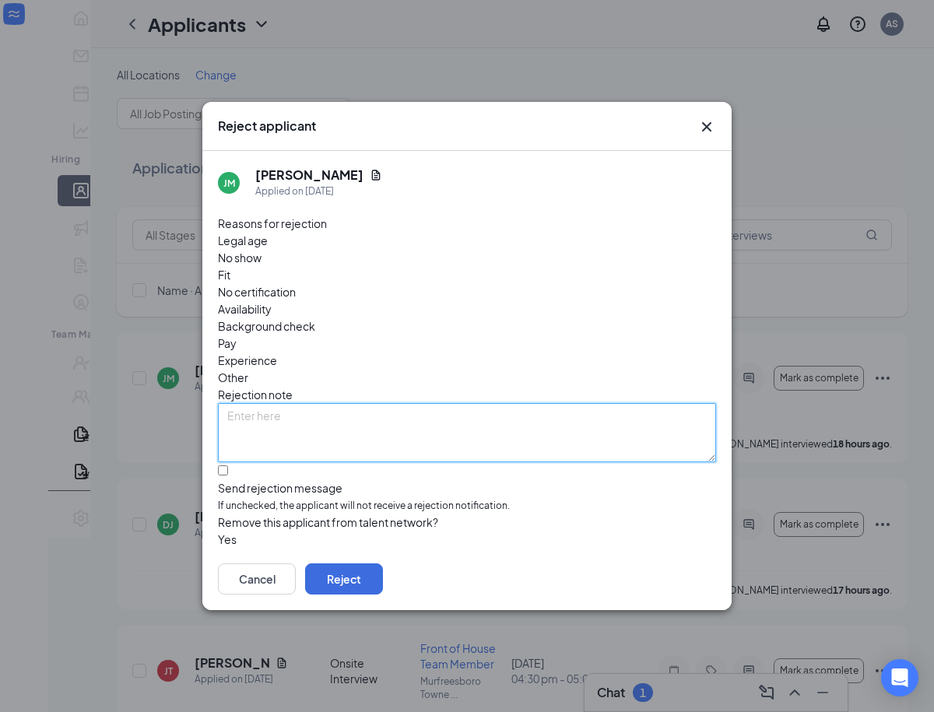
click at [522, 405] on textarea at bounding box center [467, 432] width 498 height 59
paste textarea "not professional during interview"
type textarea "not professional during interview"
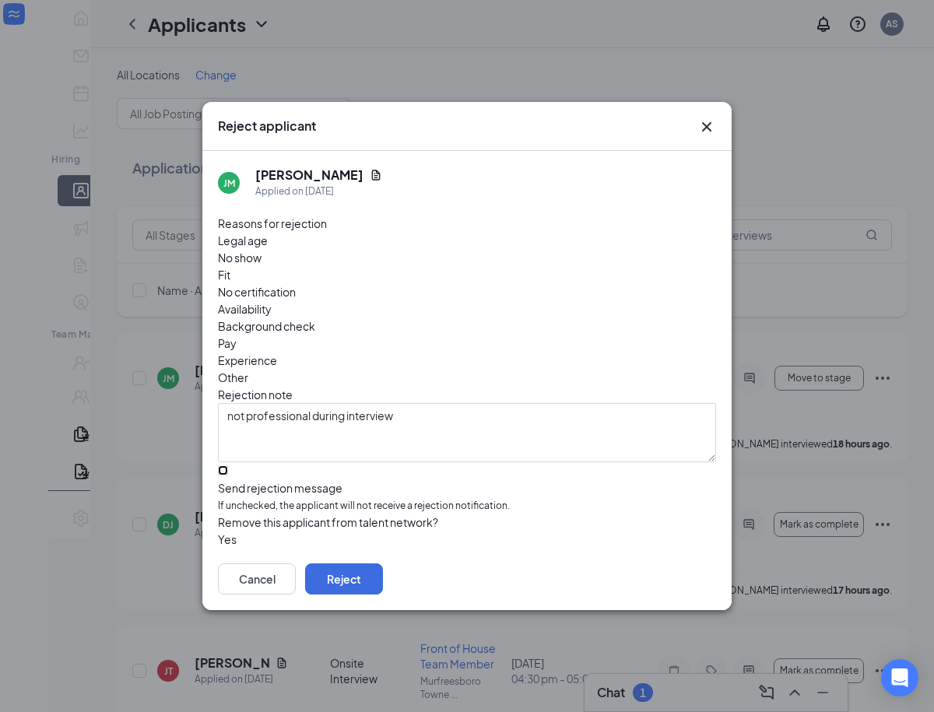
click at [222, 465] on input "Send rejection message If unchecked, the applicant will not receive a rejection…" at bounding box center [223, 470] width 10 height 10
checkbox input "true"
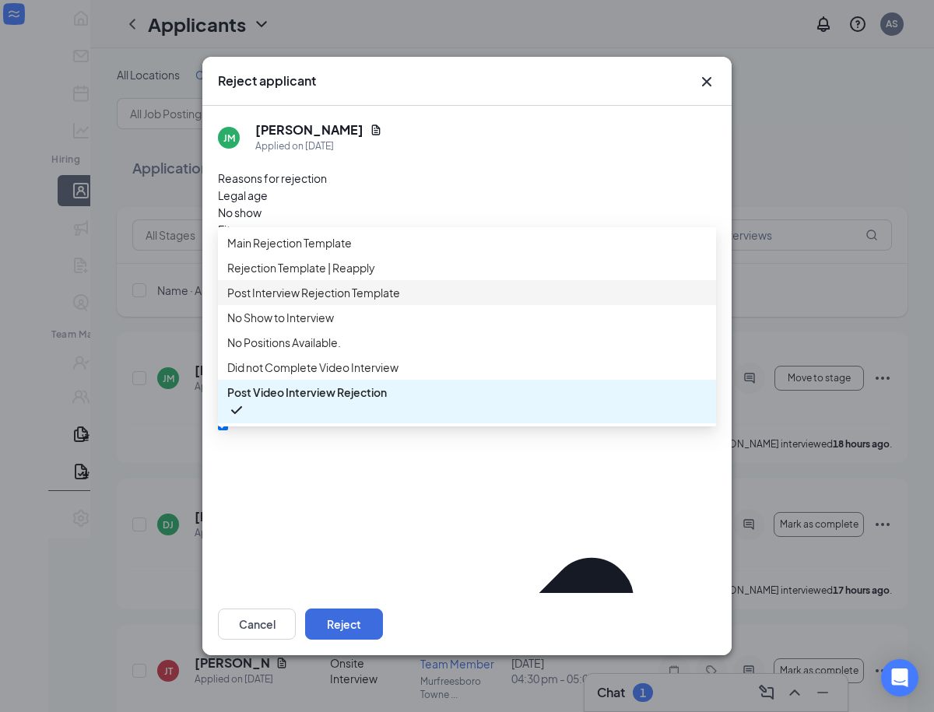
click at [301, 284] on span "Post Interview Rejection Template" at bounding box center [313, 292] width 173 height 17
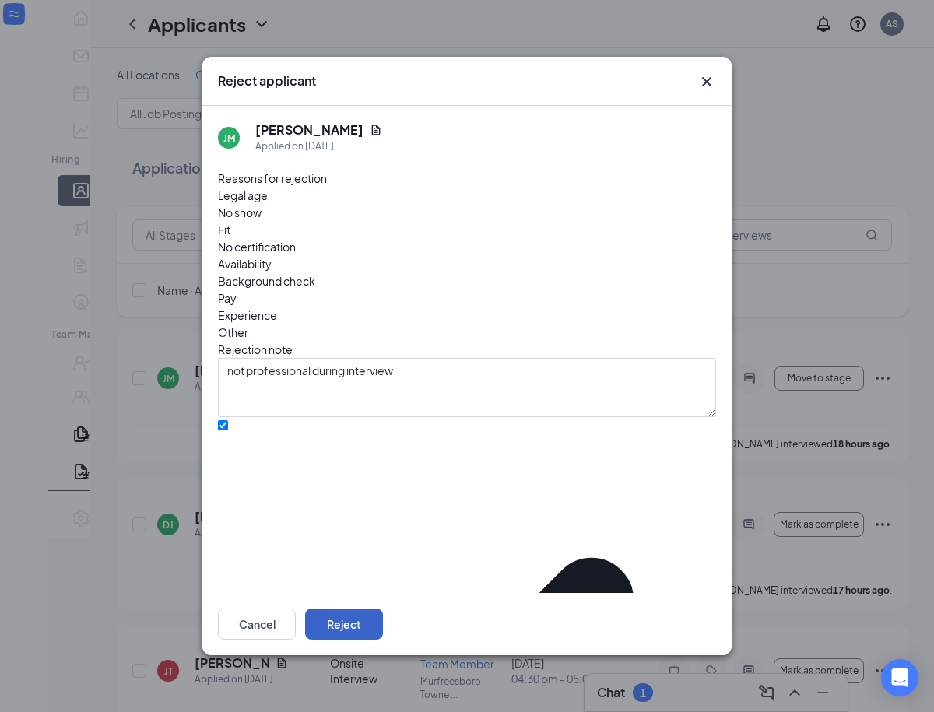
click at [383, 609] on button "Reject" at bounding box center [344, 624] width 78 height 31
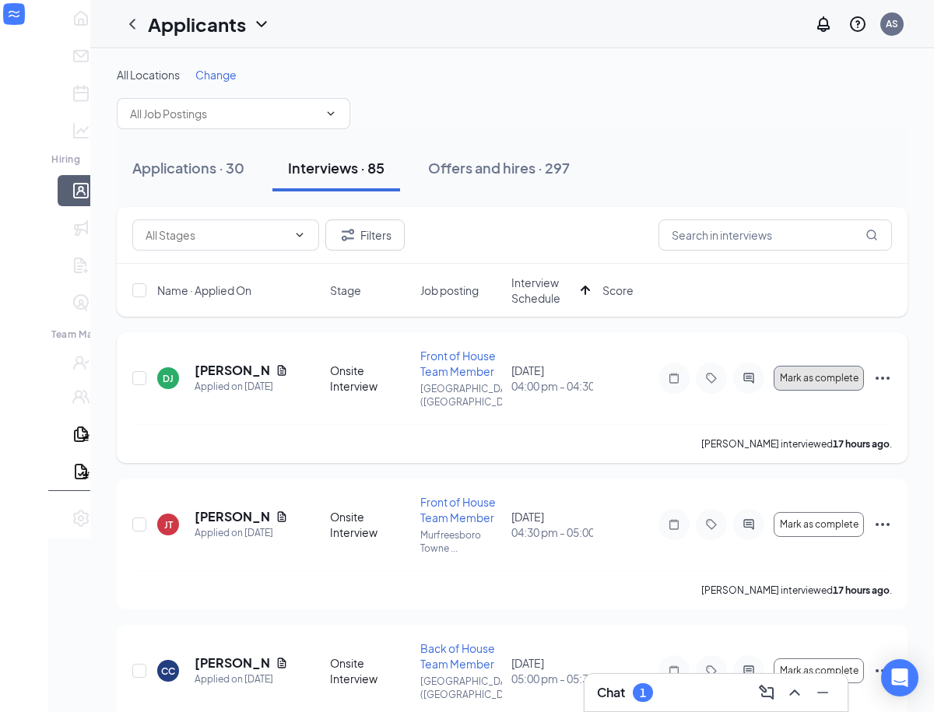
click at [733, 373] on span "Mark as complete" at bounding box center [819, 378] width 79 height 11
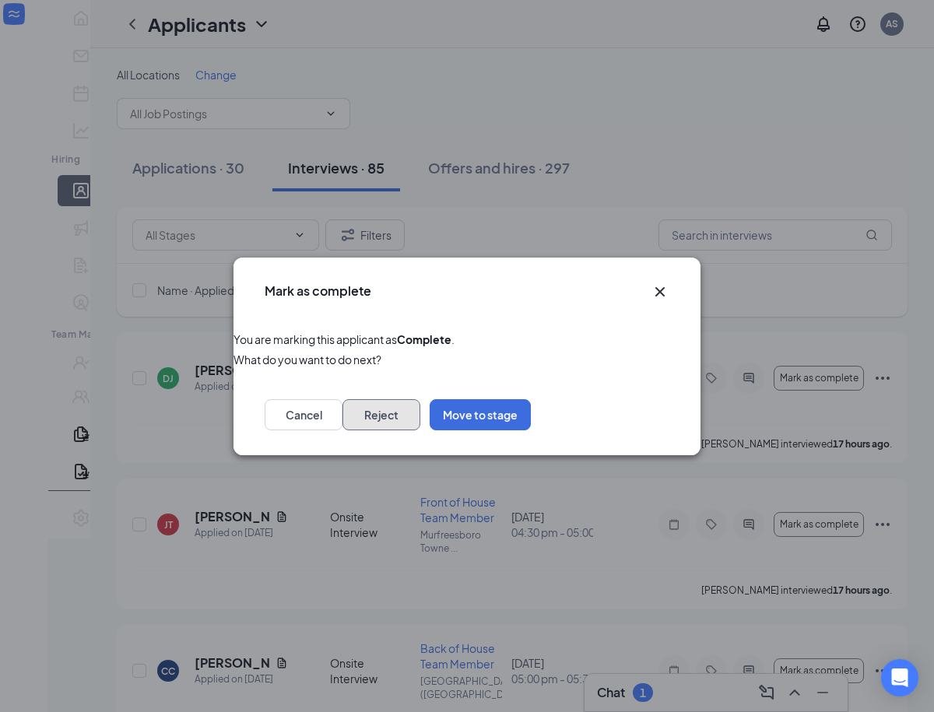
click at [420, 421] on button "Reject" at bounding box center [382, 414] width 78 height 31
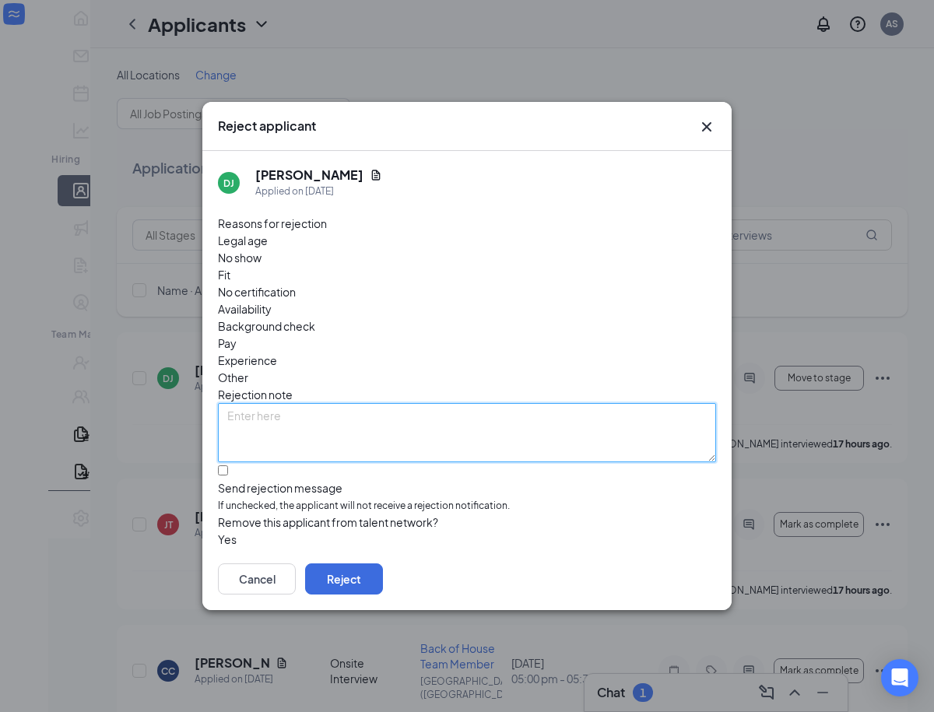
click at [486, 403] on textarea at bounding box center [467, 432] width 498 height 59
paste textarea "Hair in his face, couldnt see his eyes. Pretty sure he had gum. Not great answe…"
type textarea "Hair in his face, couldnt see his eyes. Pretty sure he had gum. Not great answe…"
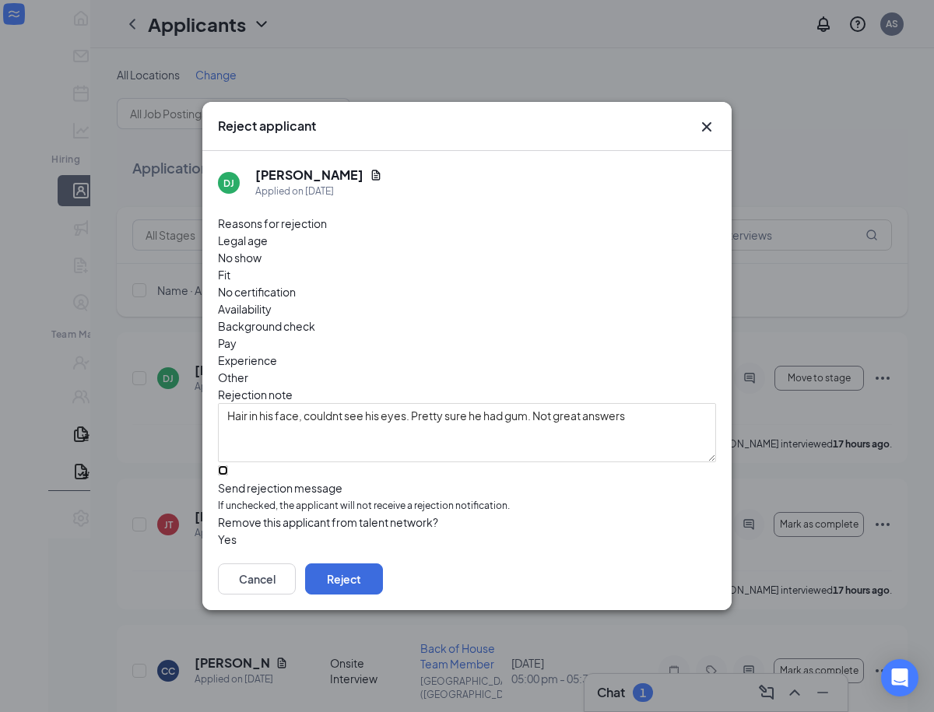
click at [223, 465] on input "Send rejection message If unchecked, the applicant will not receive a rejection…" at bounding box center [223, 470] width 10 height 10
checkbox input "true"
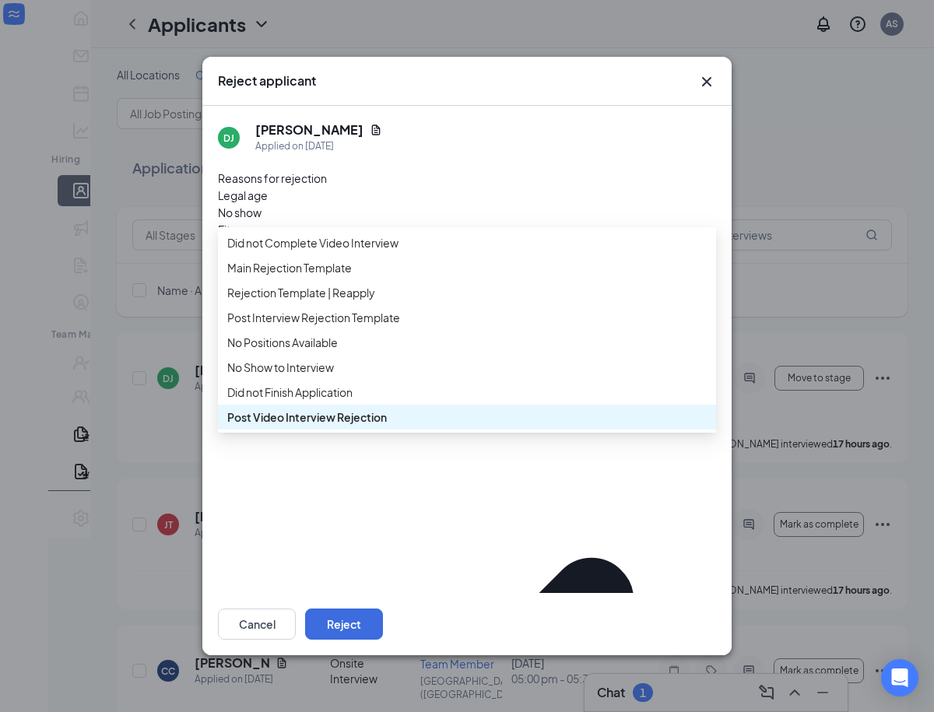
scroll to position [88, 0]
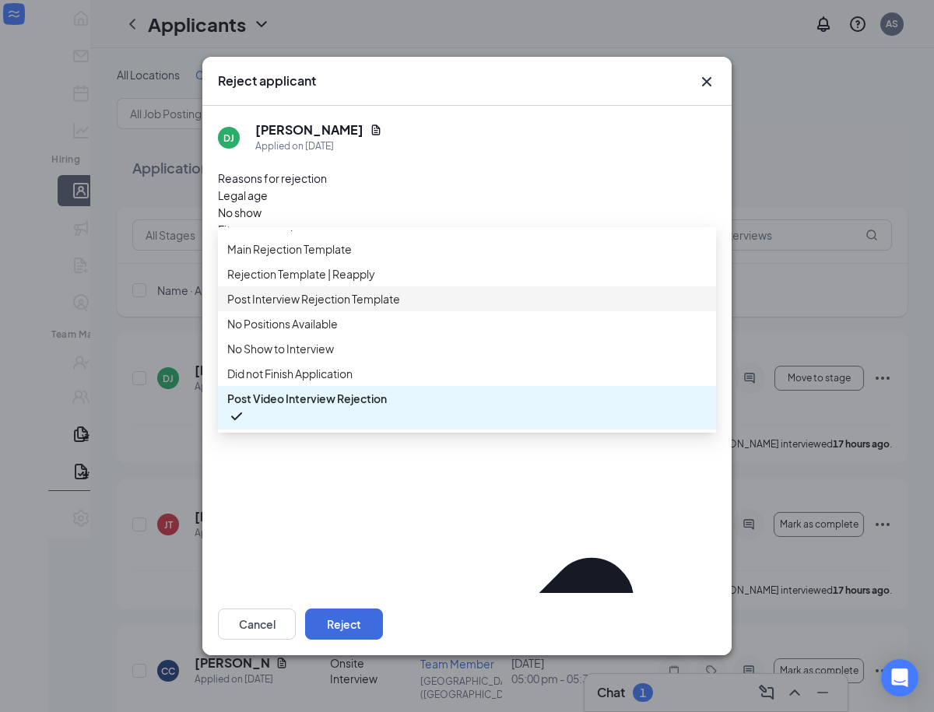
click at [353, 292] on div "Post Interview Rejection Template" at bounding box center [467, 298] width 498 height 25
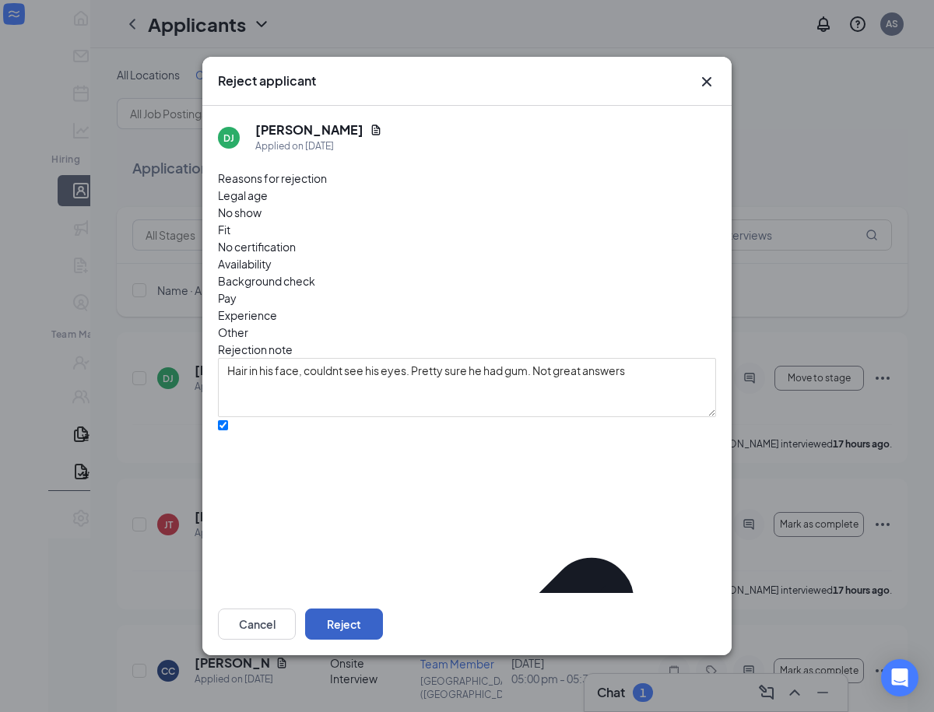
click at [383, 609] on button "Reject" at bounding box center [344, 624] width 78 height 31
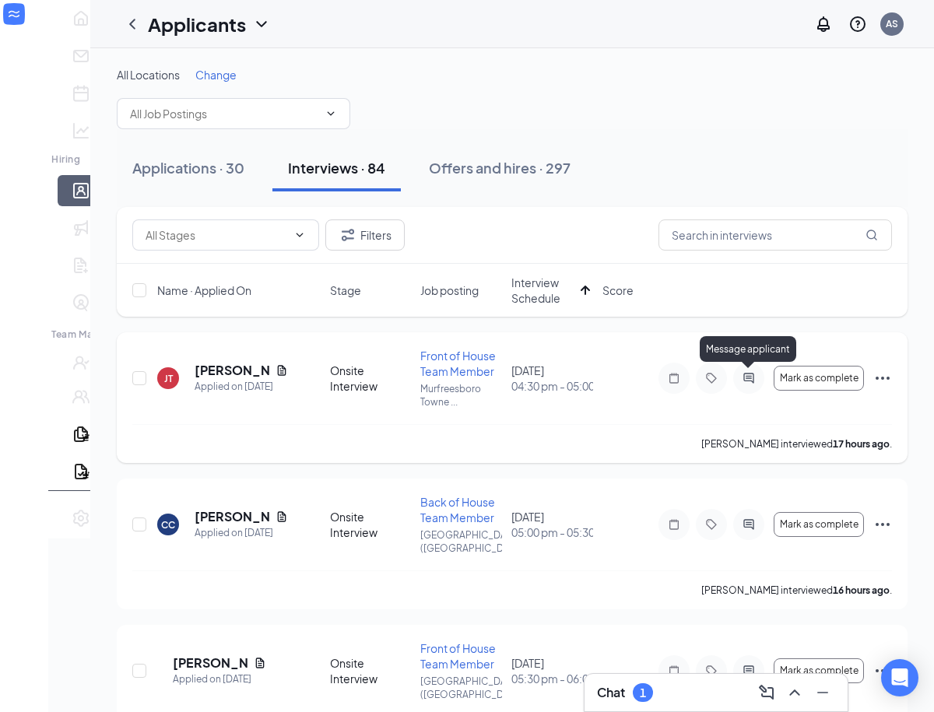
click at [733, 382] on icon "ActiveChat" at bounding box center [748, 378] width 19 height 12
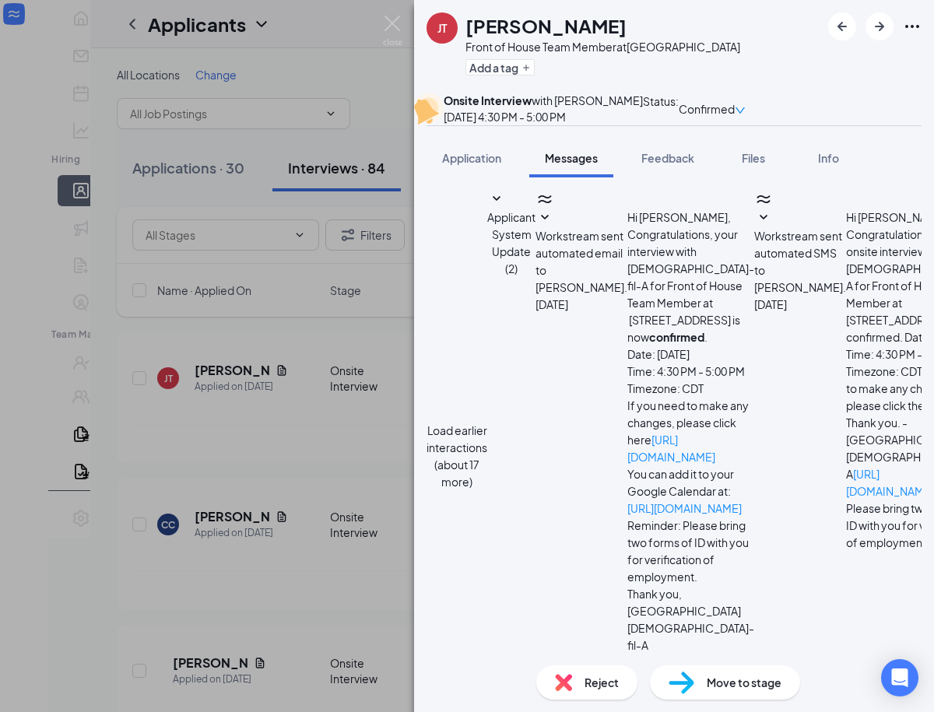
scroll to position [409, 0]
click at [346, 442] on div "[PERSON_NAME] Front of House Team Member at [GEOGRAPHIC_DATA] Add a tag Onsite …" at bounding box center [467, 356] width 934 height 712
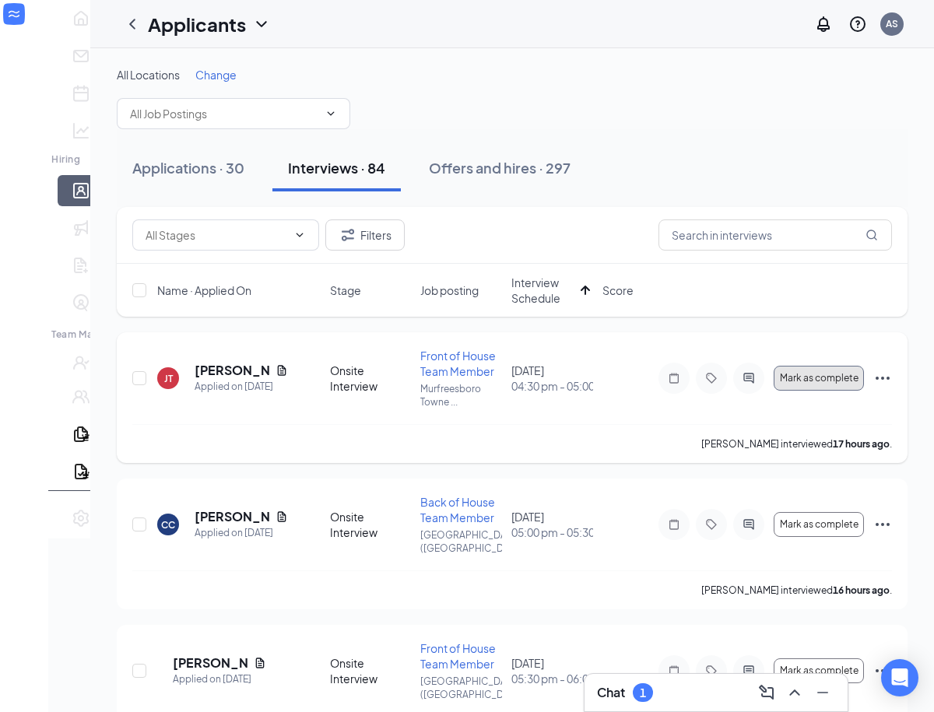
click at [733, 384] on button "Mark as complete" at bounding box center [819, 378] width 90 height 25
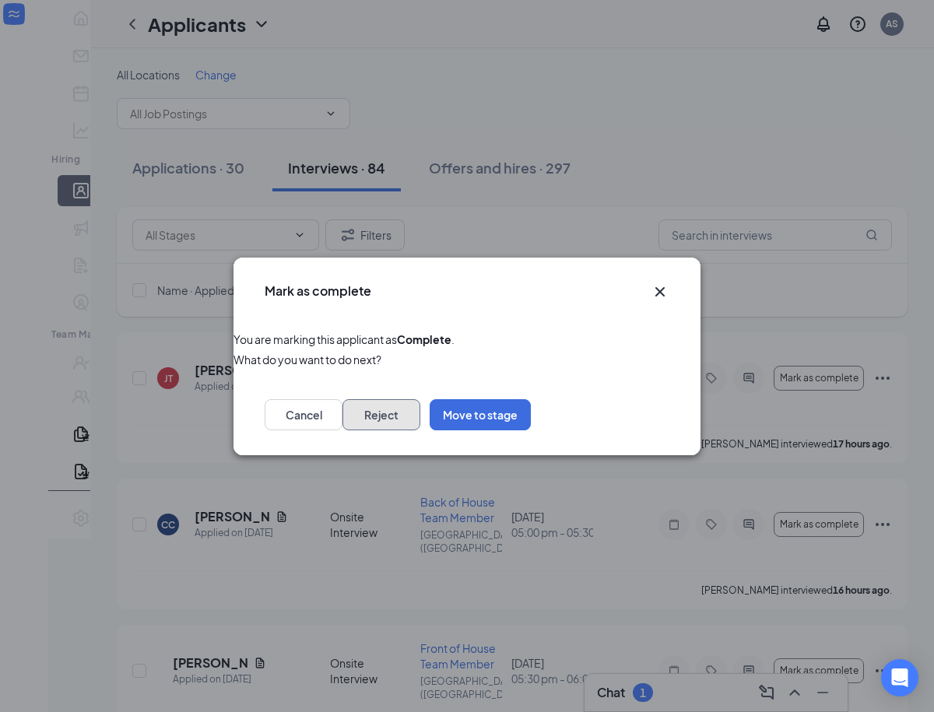
click at [420, 420] on button "Reject" at bounding box center [382, 414] width 78 height 31
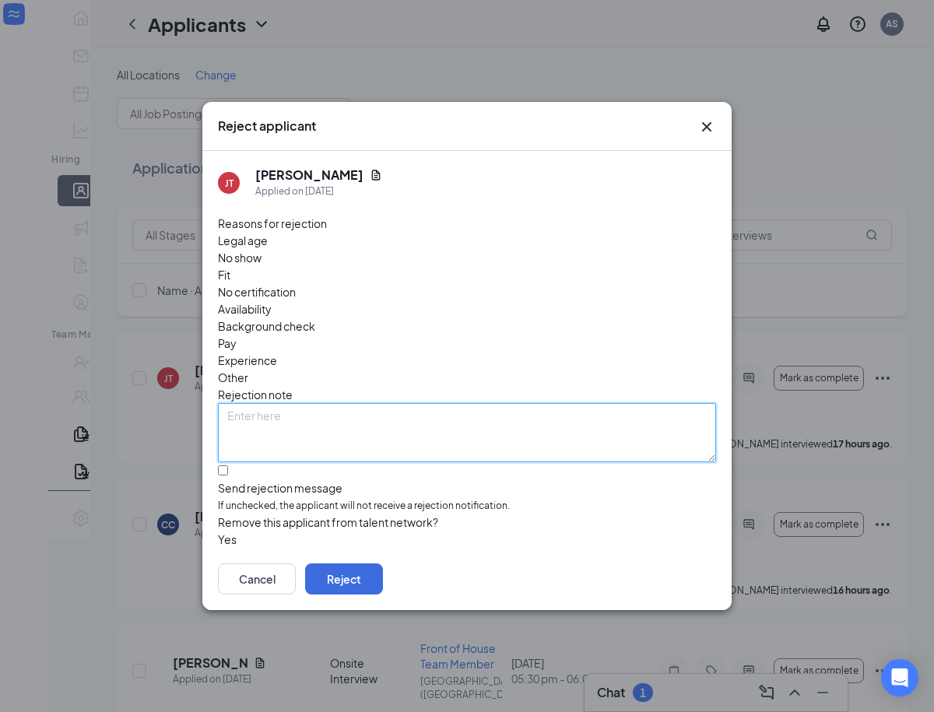
click at [373, 403] on textarea at bounding box center [467, 432] width 498 height 59
paste textarea "such a sweet person, but was 15 minutes late :("
type textarea "such a sweet person, but was 15 minutes late :("
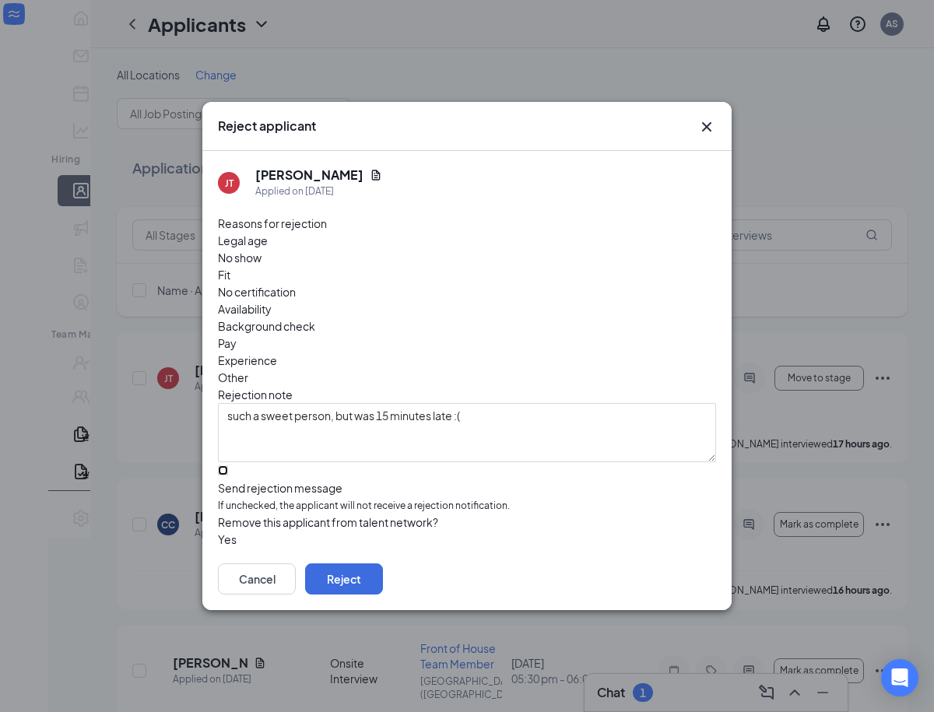
click at [228, 465] on input "Send rejection message If unchecked, the applicant will not receive a rejection…" at bounding box center [223, 470] width 10 height 10
checkbox input "true"
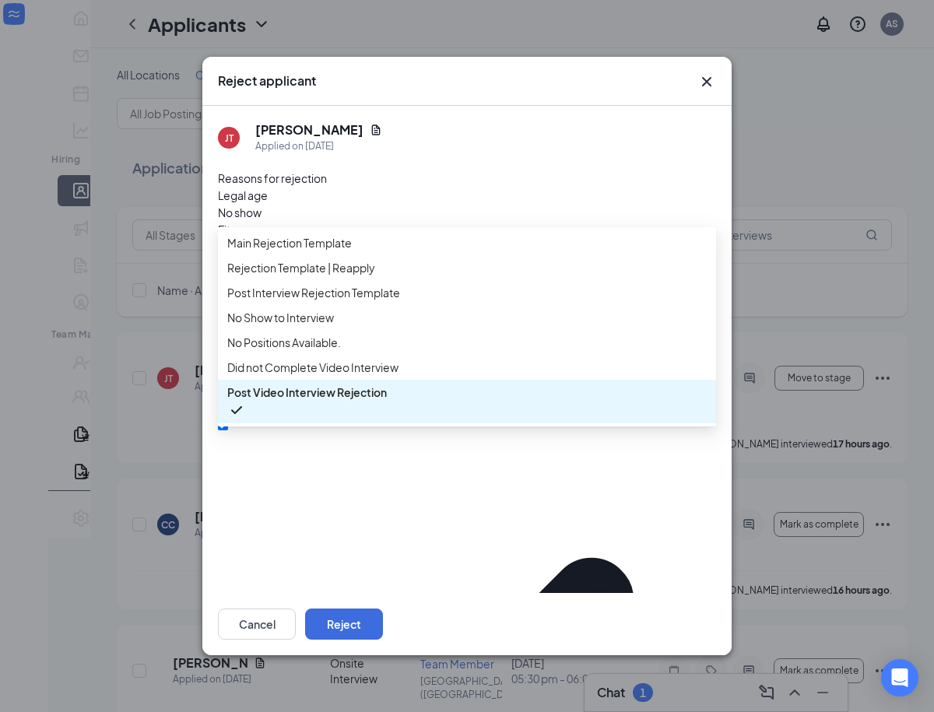
scroll to position [52, 0]
click at [326, 284] on span "Post Interview Rejection Template" at bounding box center [313, 292] width 173 height 17
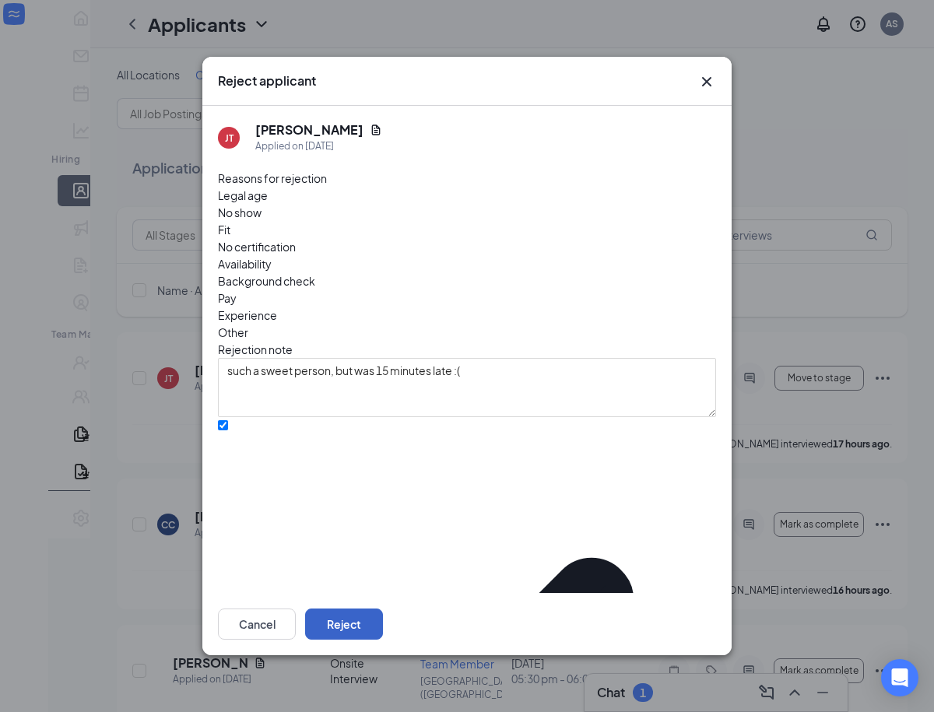
click at [383, 616] on button "Reject" at bounding box center [344, 624] width 78 height 31
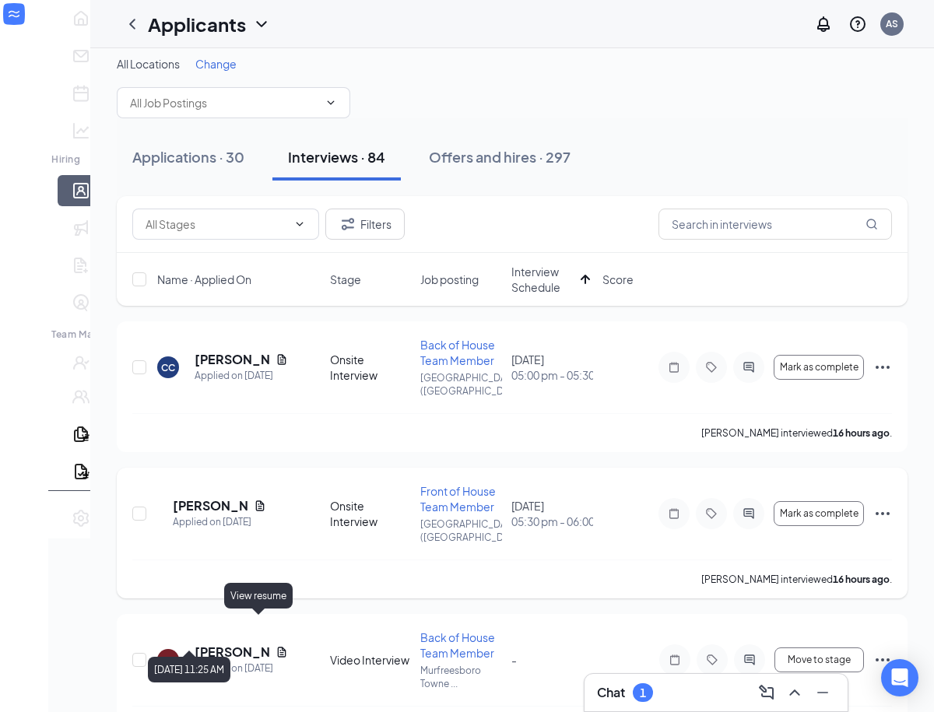
scroll to position [6, 0]
